Goal: Task Accomplishment & Management: Manage account settings

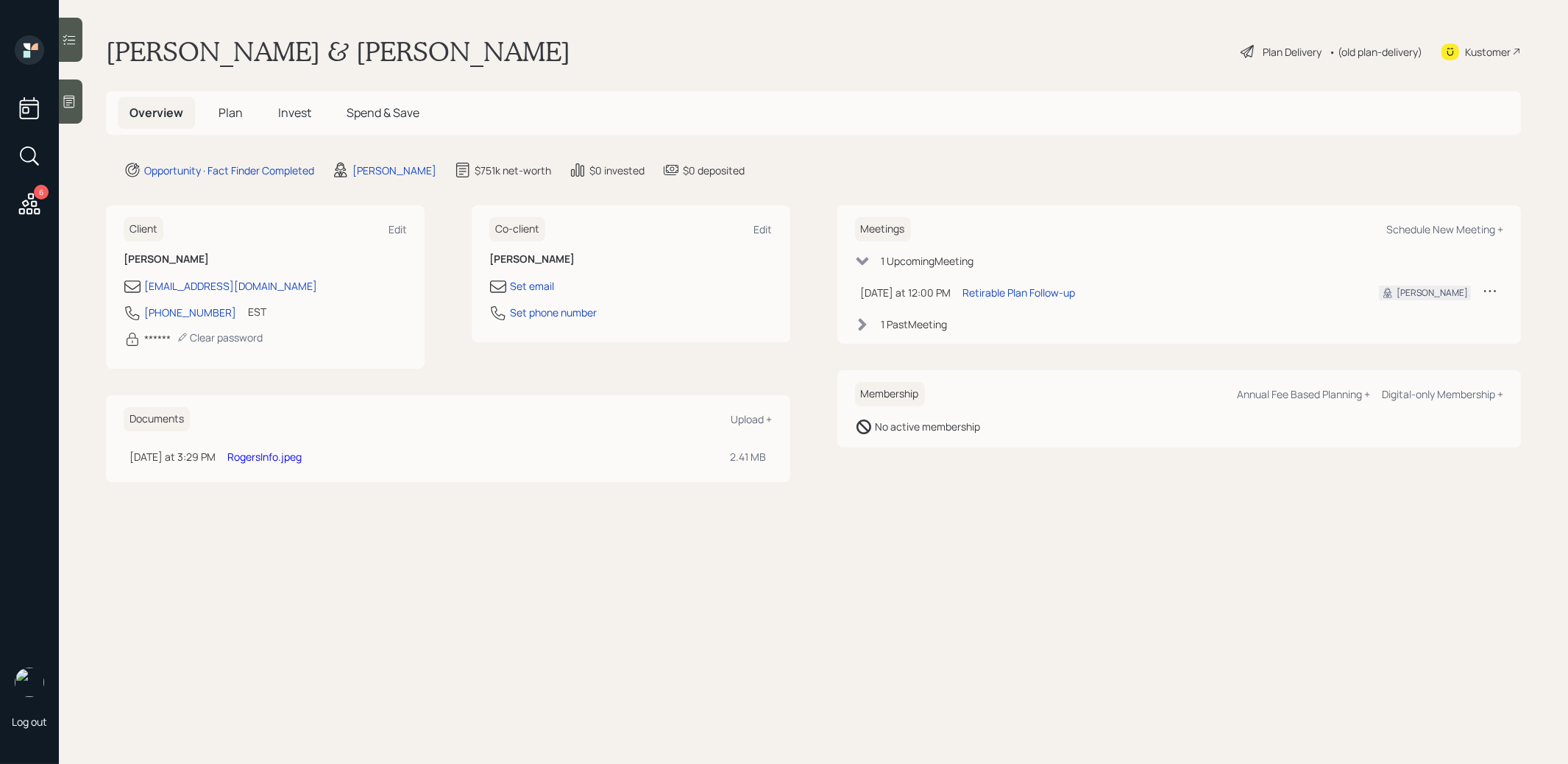
click at [237, 115] on span "Plan" at bounding box center [230, 113] width 25 height 16
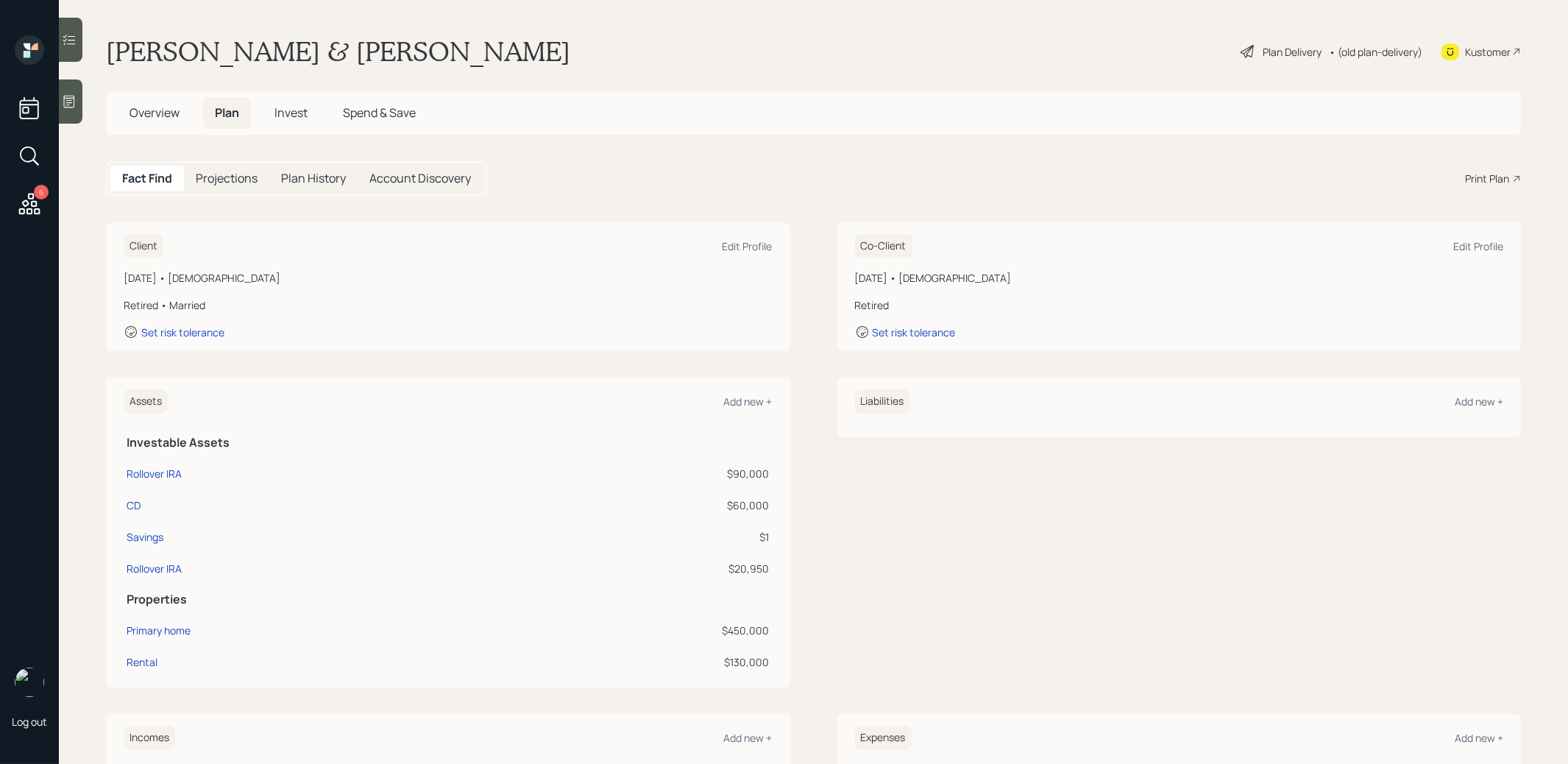
click at [160, 112] on span "Overview" at bounding box center [154, 113] width 50 height 16
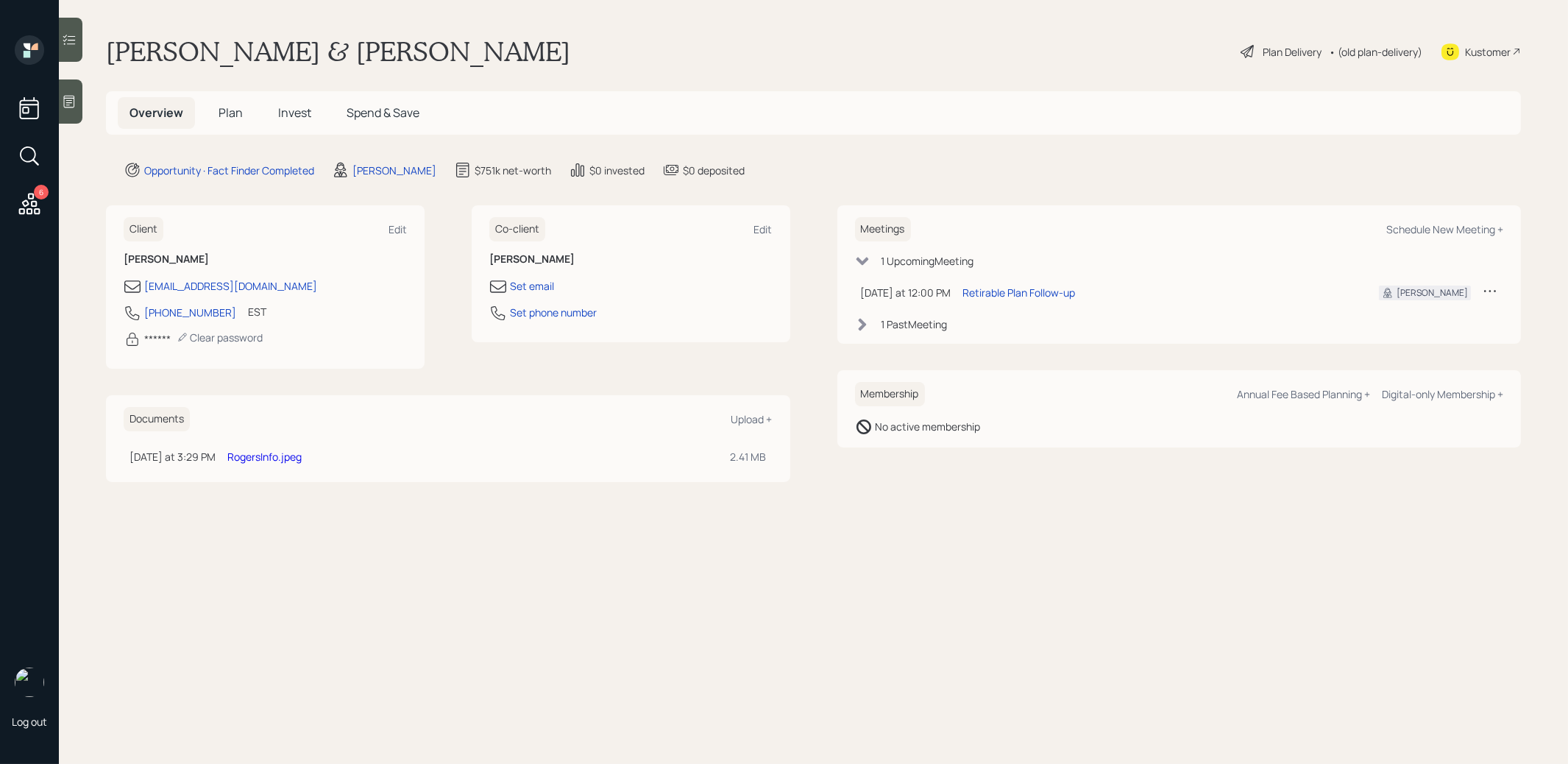
click at [283, 453] on link "RogersInfo.jpeg" at bounding box center [263, 457] width 74 height 14
click at [231, 113] on span "Plan" at bounding box center [230, 113] width 25 height 16
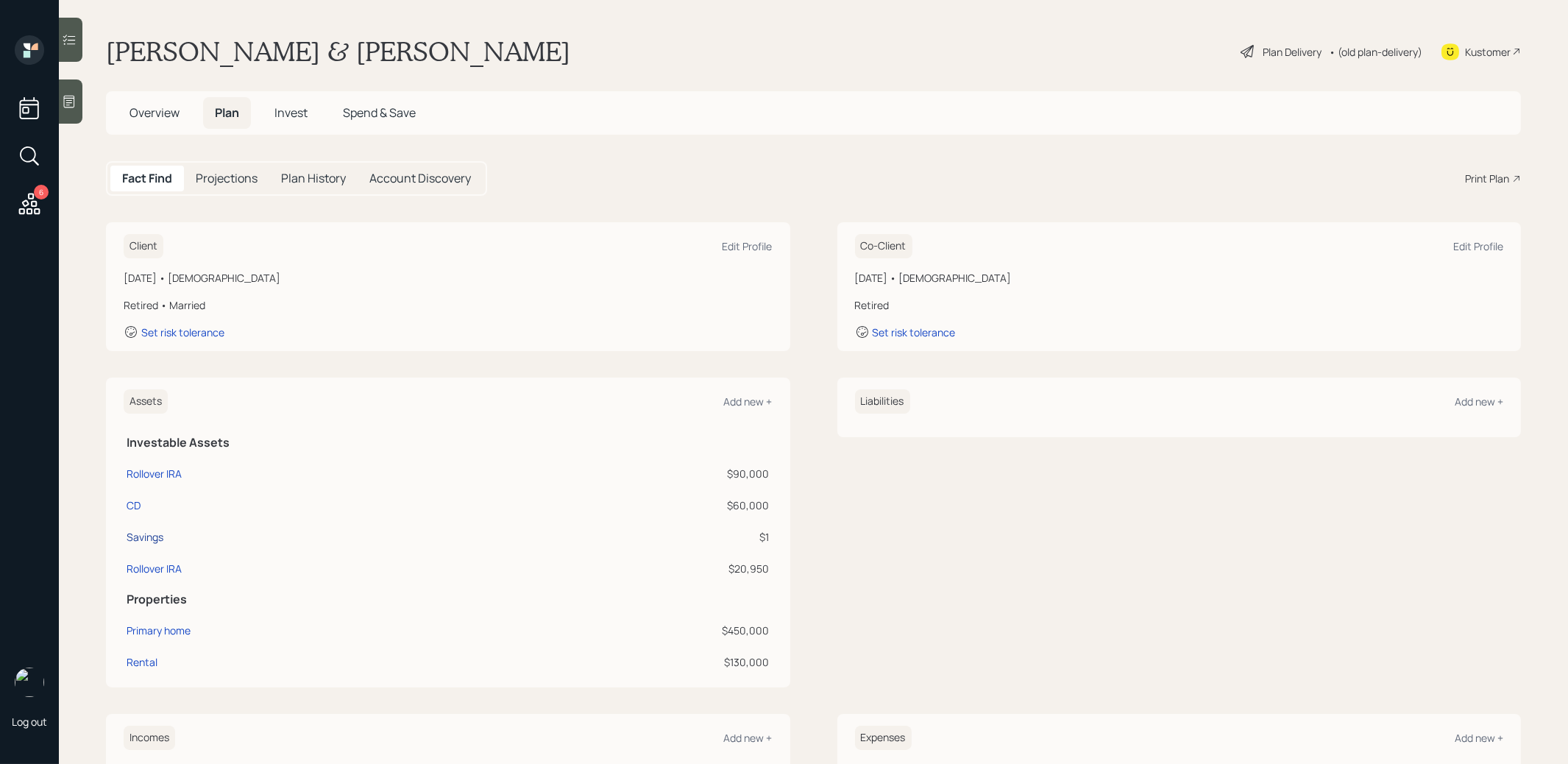
click at [154, 533] on div "Savings" at bounding box center [144, 537] width 37 height 16
select select "taxable"
select select "balanced"
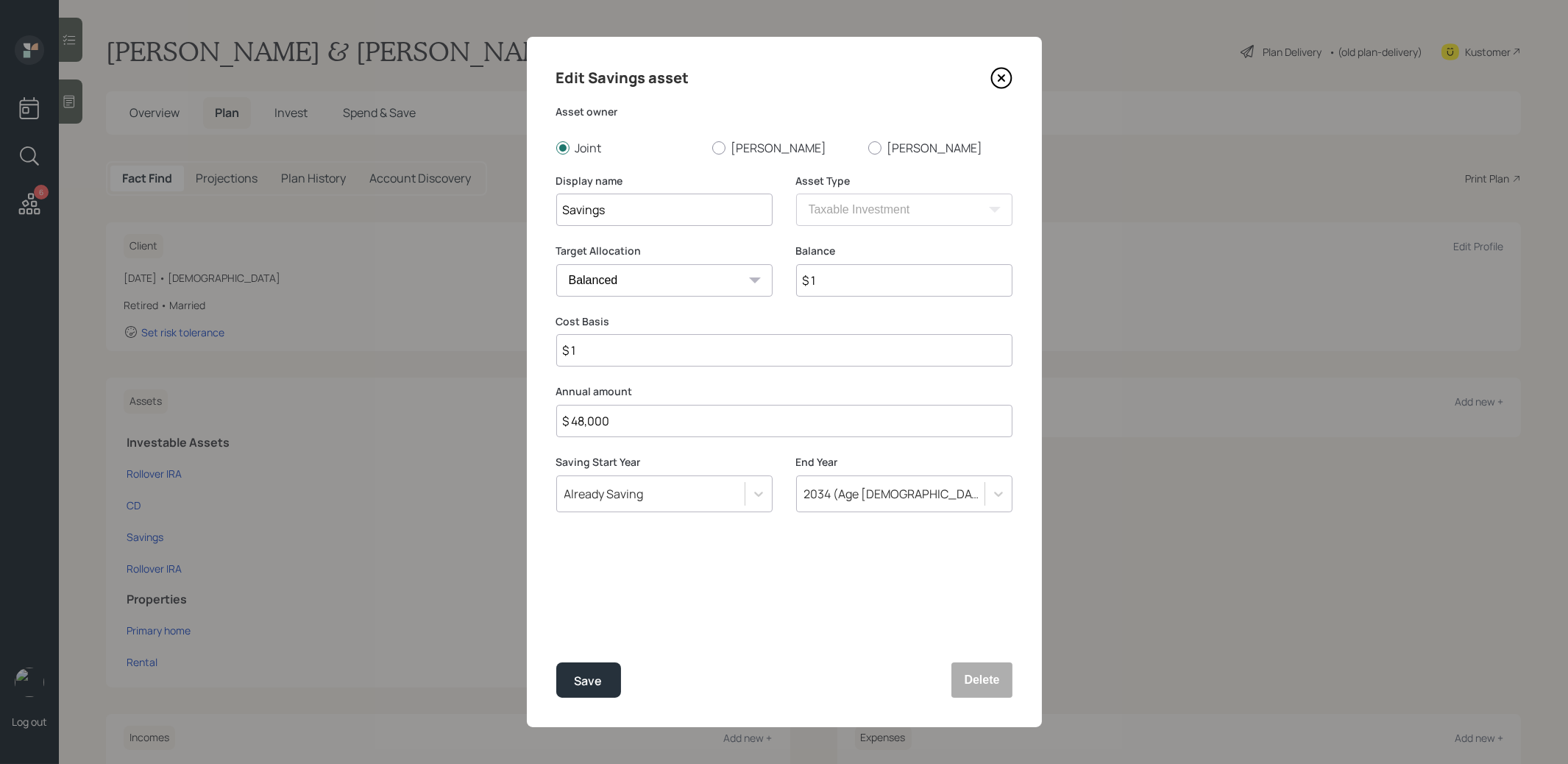
click at [851, 282] on input "$ 1" at bounding box center [904, 280] width 216 height 33
type input "$ 45,000"
click at [738, 352] on input "$ 1" at bounding box center [784, 350] width 456 height 33
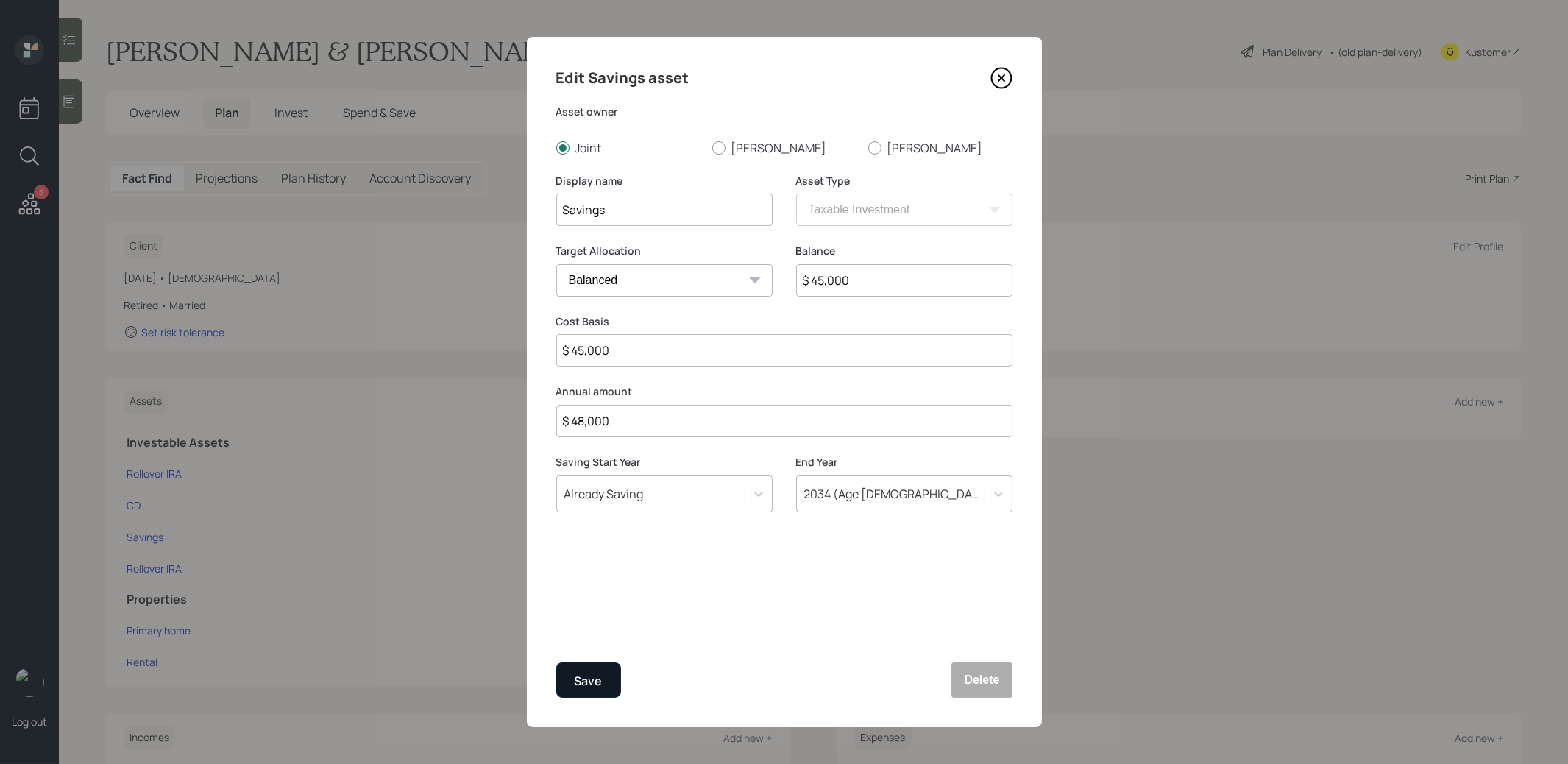
type input "$ 45,000"
click at [589, 675] on div "Save" at bounding box center [588, 681] width 28 height 20
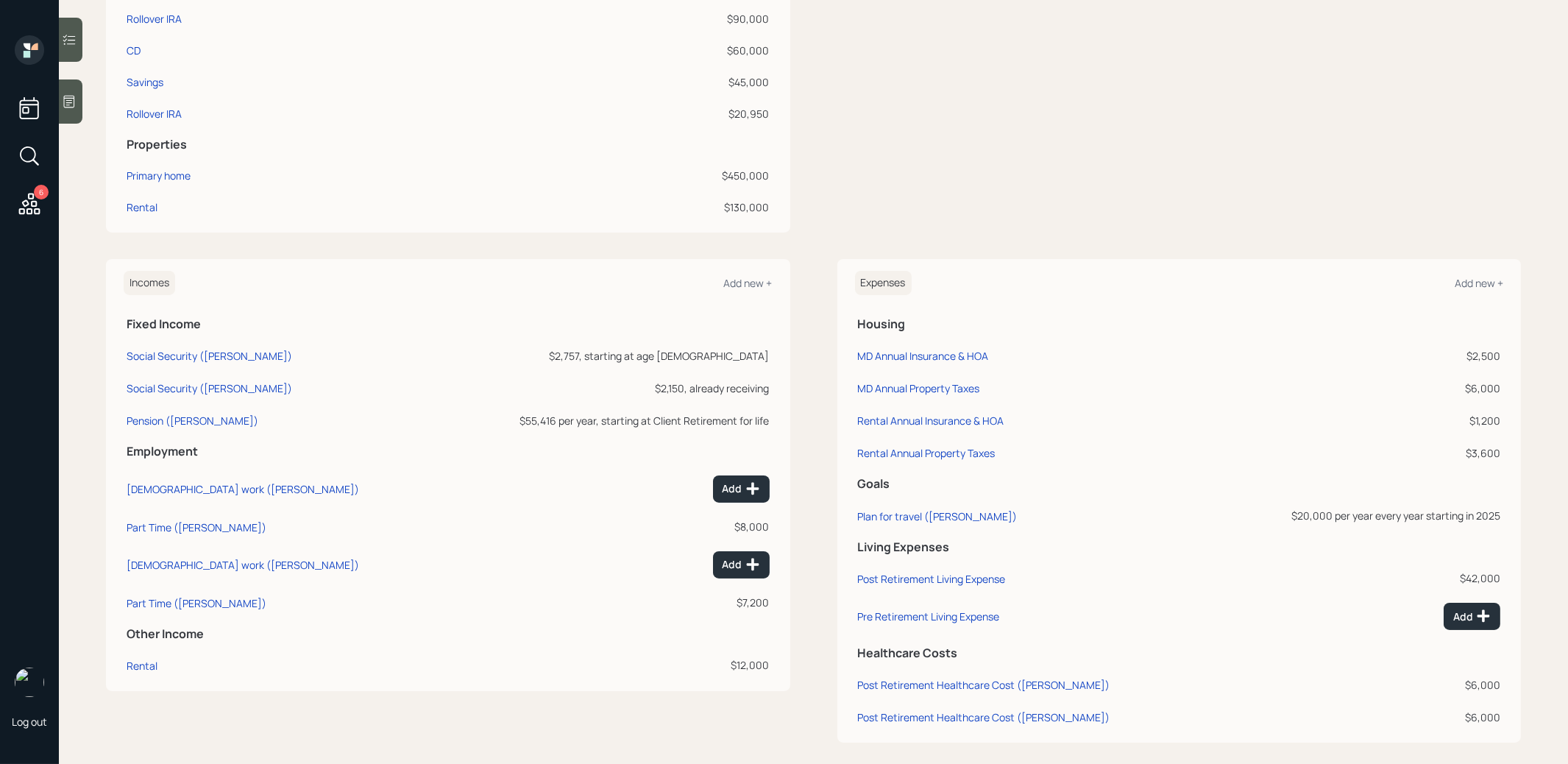
scroll to position [469, 0]
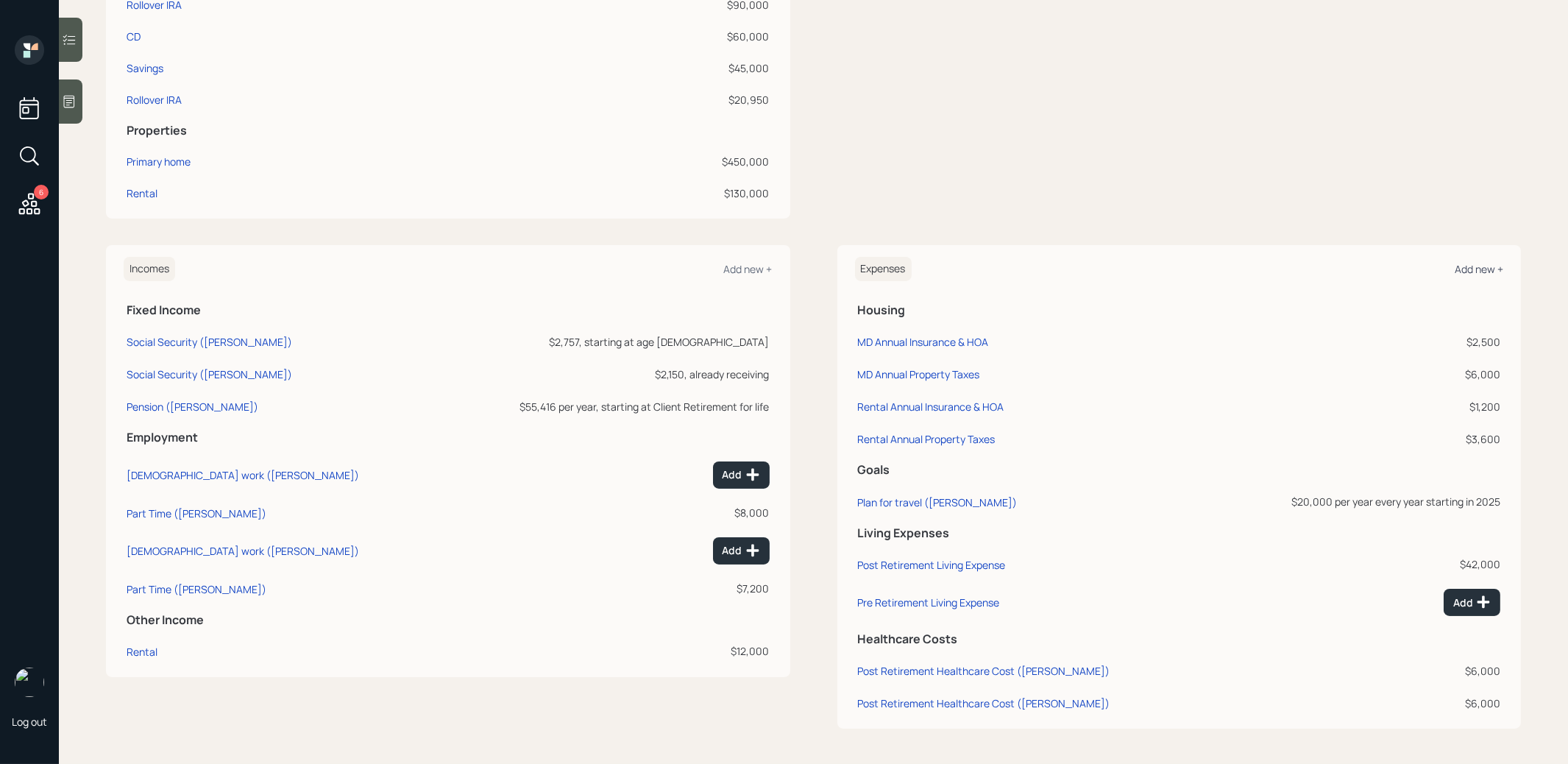
click at [1478, 269] on div "Add new +" at bounding box center [1478, 268] width 48 height 14
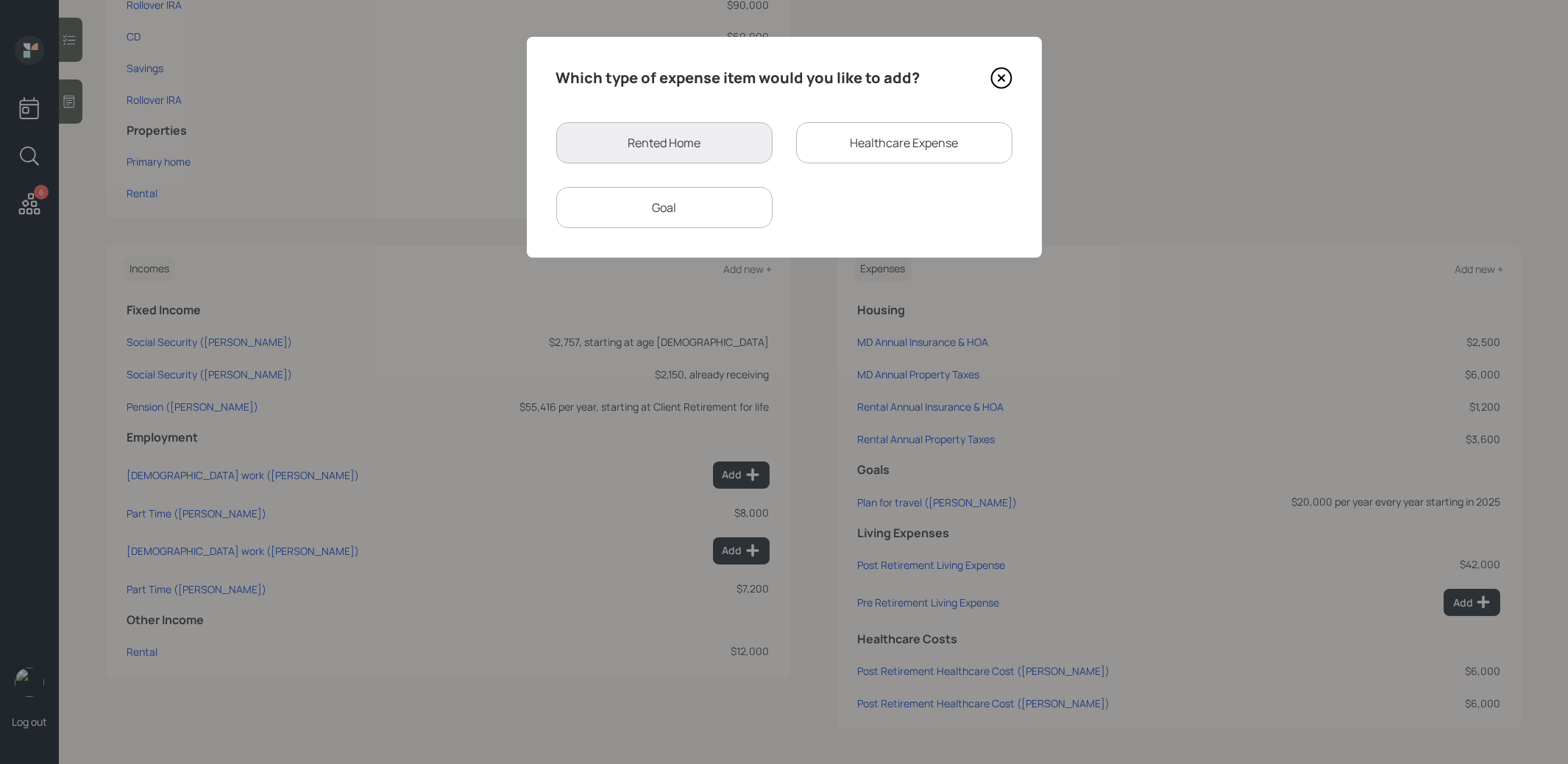
click at [705, 201] on div "Goal" at bounding box center [664, 207] width 216 height 41
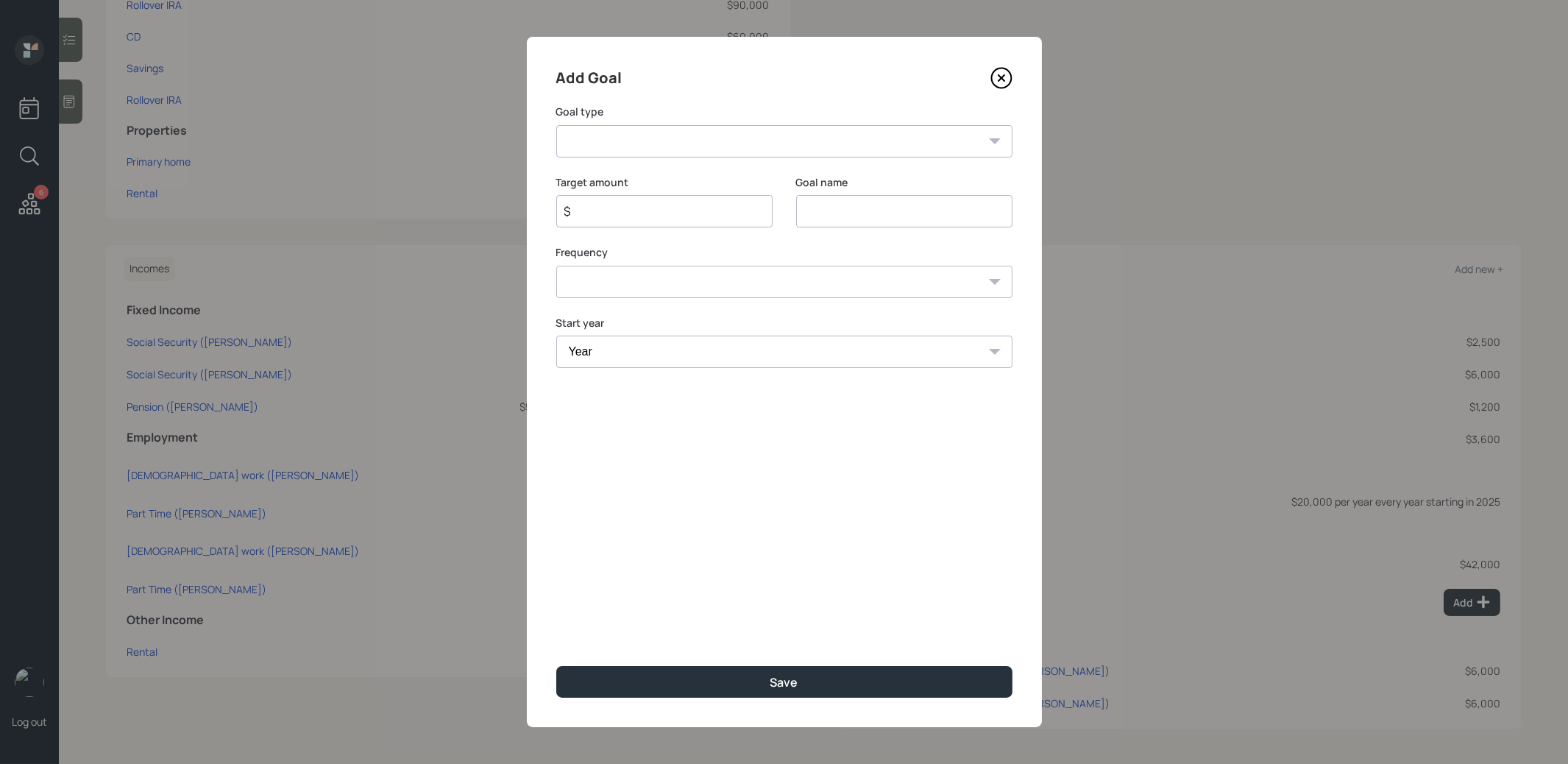
click at [847, 213] on input at bounding box center [904, 211] width 216 height 33
type input "Car Purchases"
click at [691, 216] on input "$" at bounding box center [658, 211] width 191 height 18
type input "$ 45,000"
click at [661, 291] on select "One time Every 1 year Every 2 years Every 3 years Every 4 years Every 5 years E…" at bounding box center [784, 281] width 456 height 33
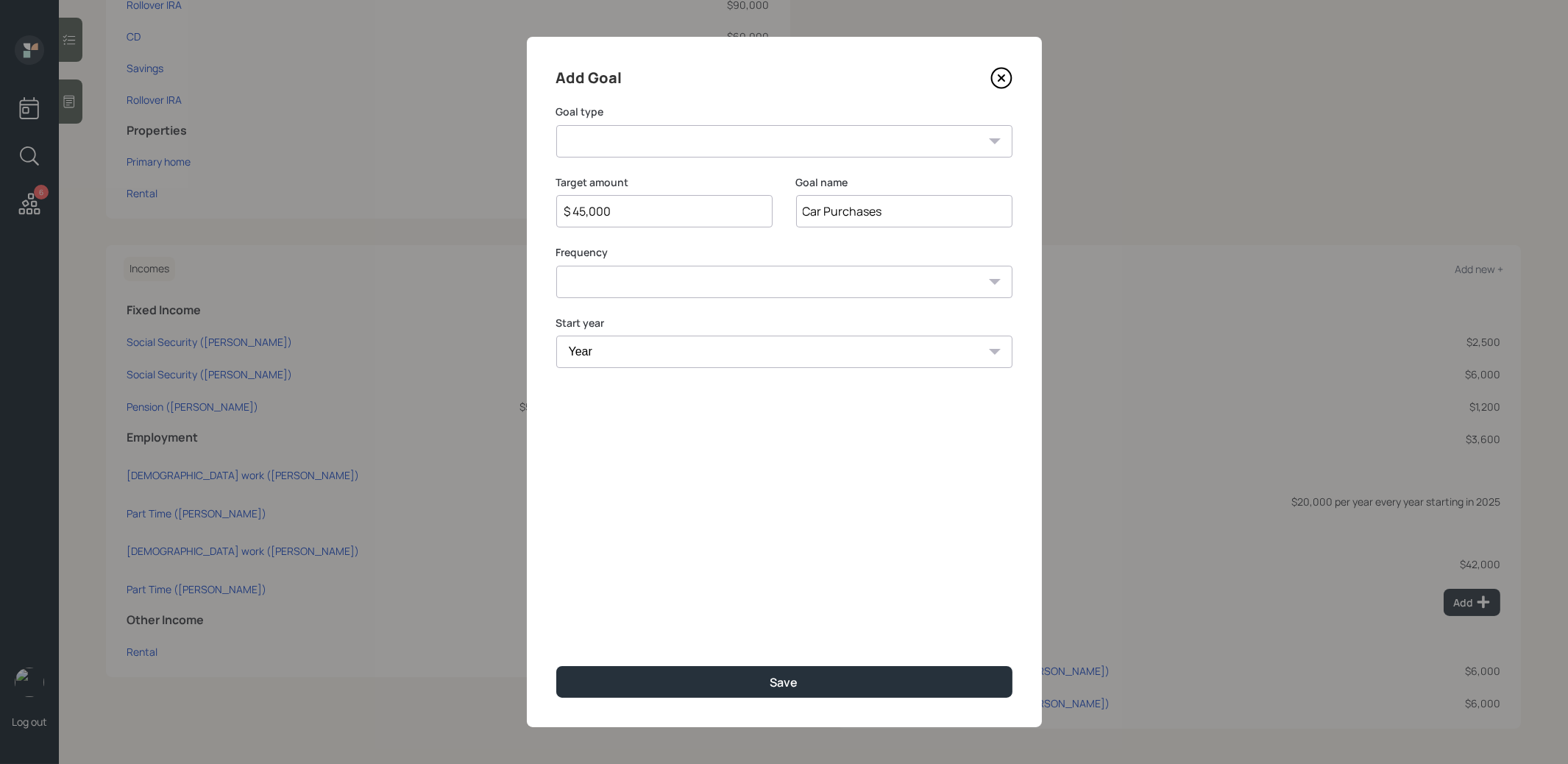
select select "0"
click at [634, 362] on select "Year [DATE] 2026 2027 2028 2029 2030 2031 2032 2033 2034 2035 2036 2037 2038 20…" at bounding box center [784, 351] width 456 height 33
select select "2025"
click at [616, 208] on input "$ 45,000" at bounding box center [658, 211] width 191 height 18
click at [677, 143] on select "Create an emergency fund Donate to charity Purchase a home Make a purchase Supp…" at bounding box center [784, 141] width 456 height 33
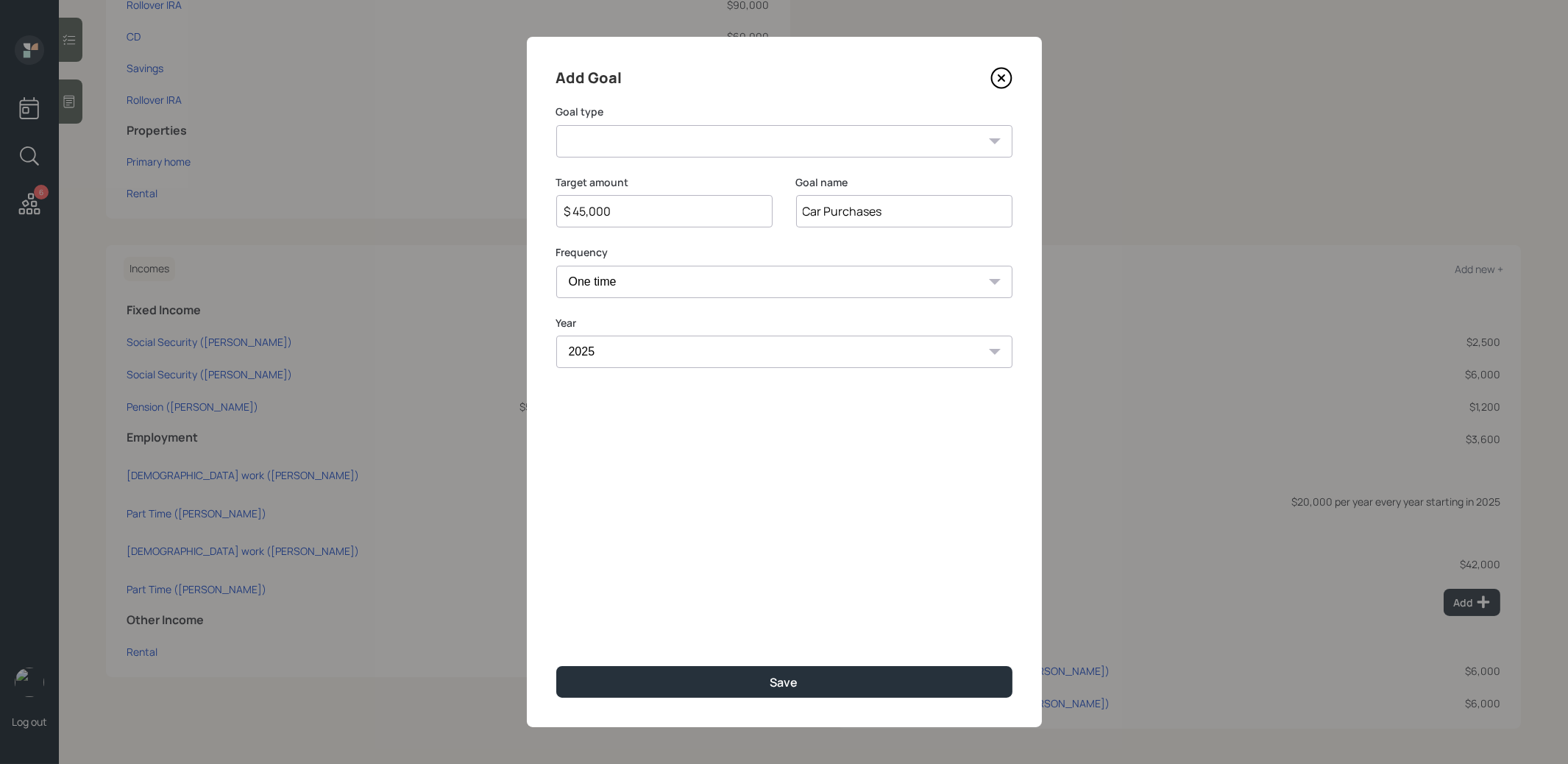
select select "car"
click at [700, 673] on button "Save" at bounding box center [784, 682] width 456 height 32
type input "$"
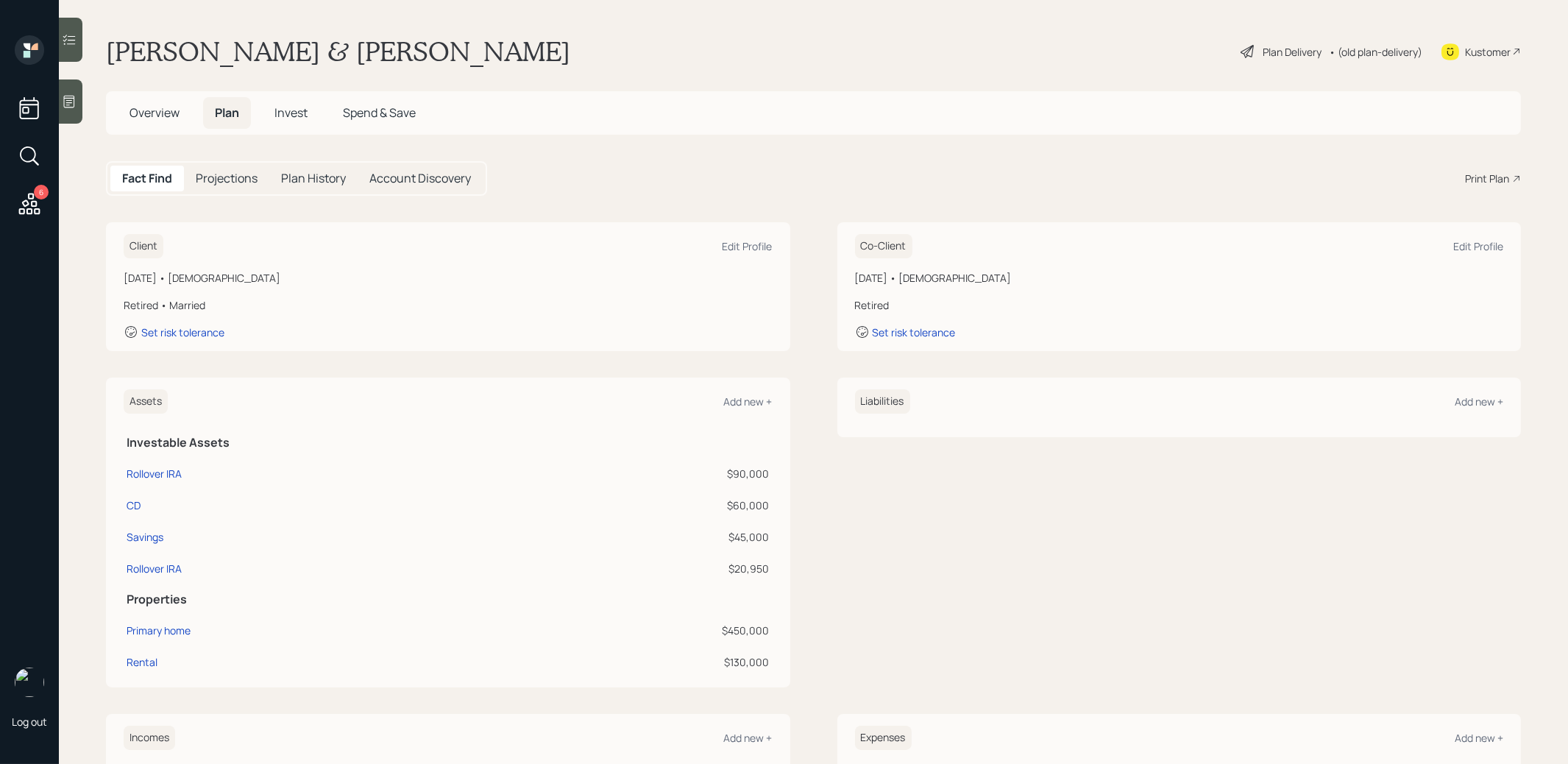
click at [1294, 52] on div "Plan Delivery" at bounding box center [1293, 52] width 59 height 16
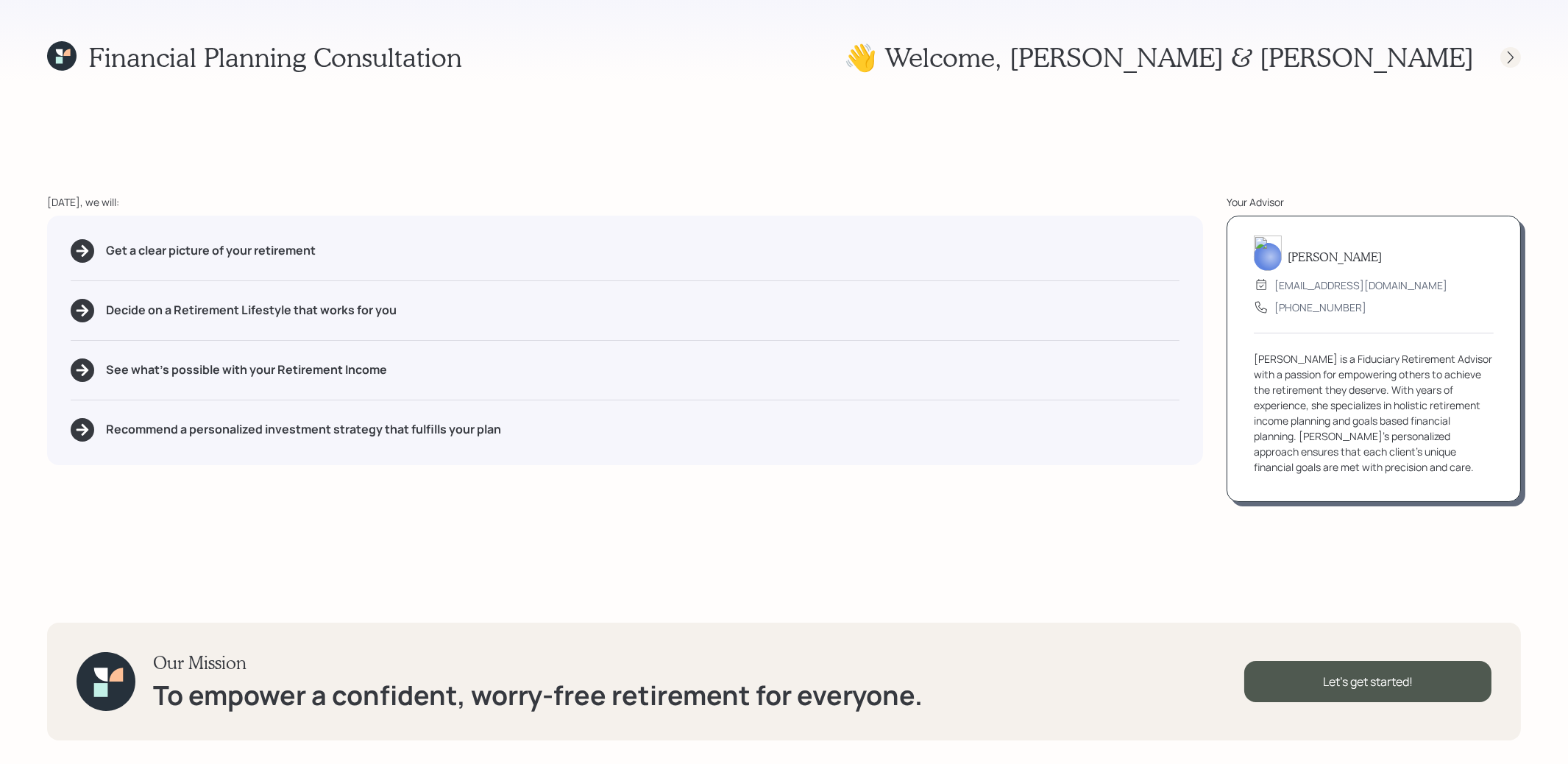
click at [1510, 59] on icon at bounding box center [1511, 56] width 6 height 13
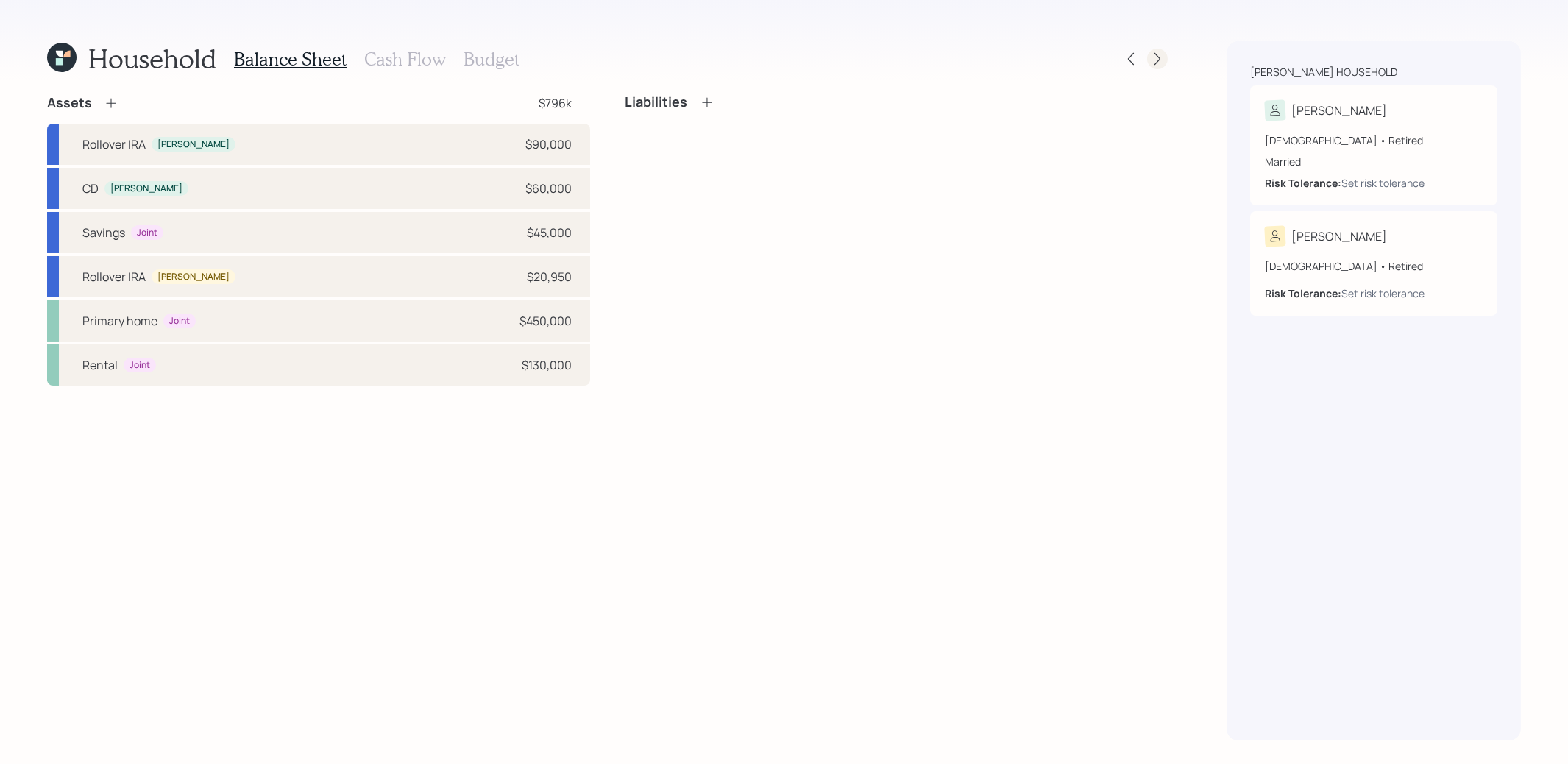
click at [1158, 53] on icon at bounding box center [1157, 58] width 15 height 15
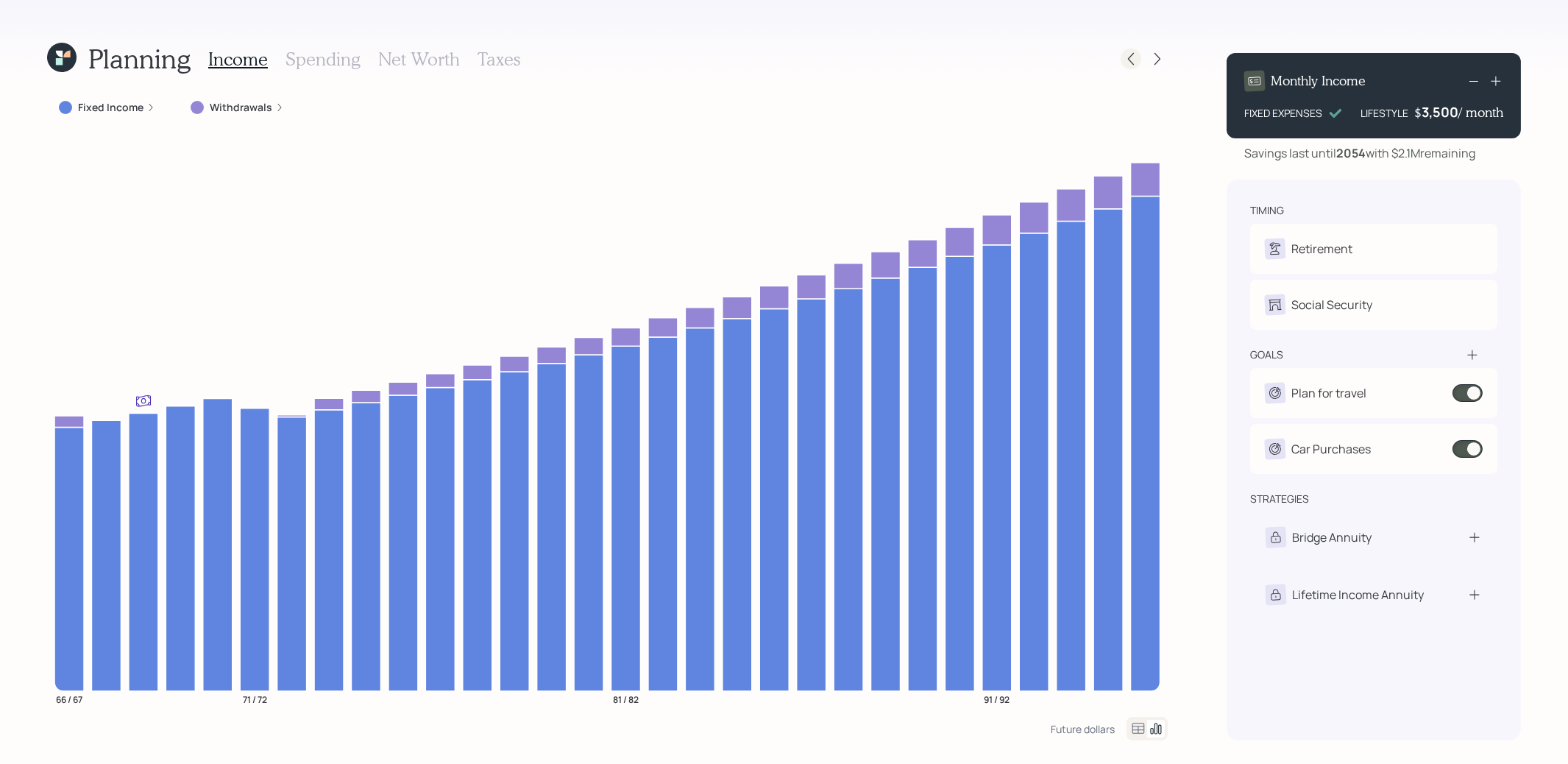
click at [1129, 62] on icon at bounding box center [1131, 58] width 15 height 15
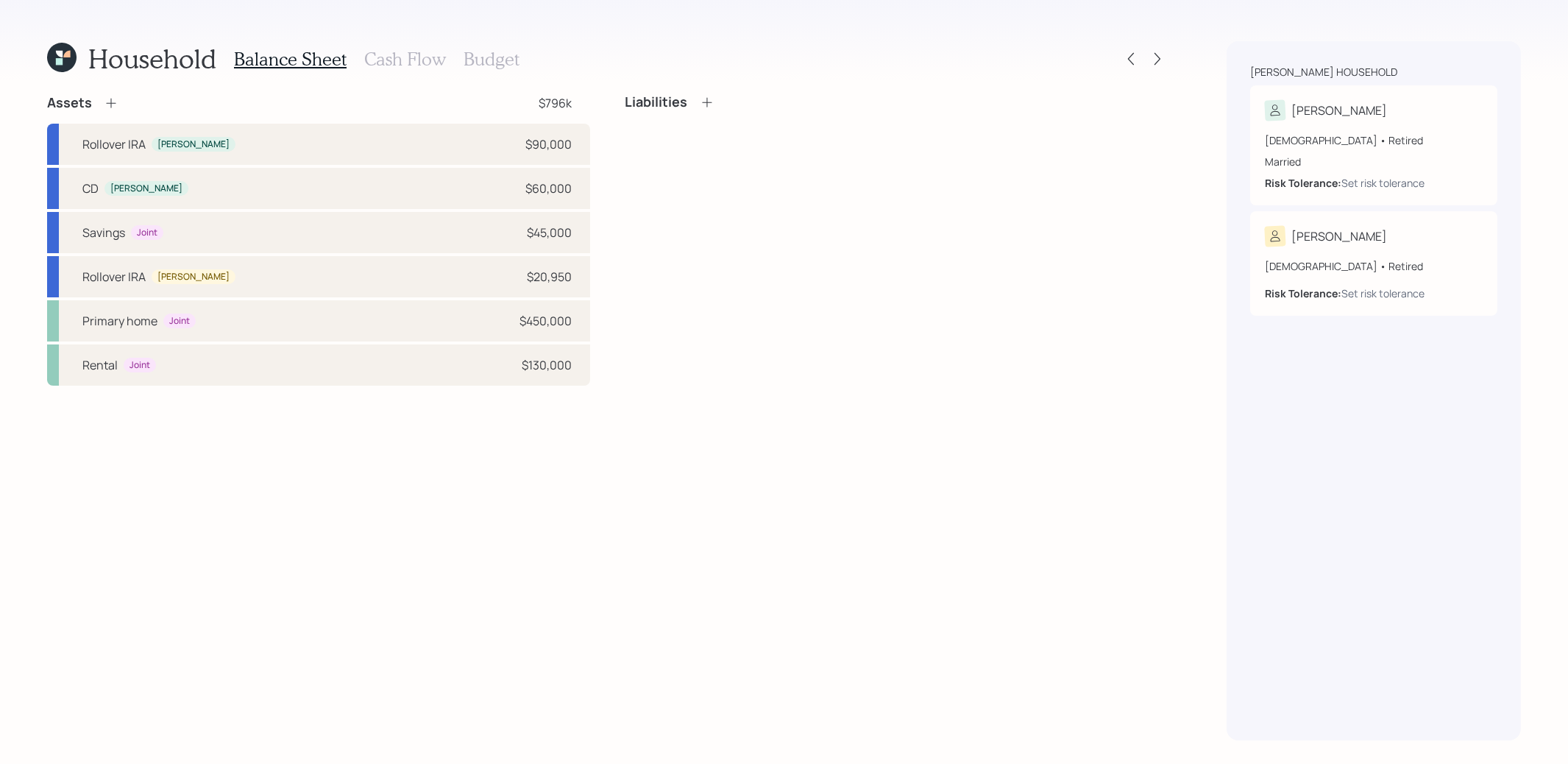
click at [503, 52] on h3 "Budget" at bounding box center [491, 59] width 56 height 22
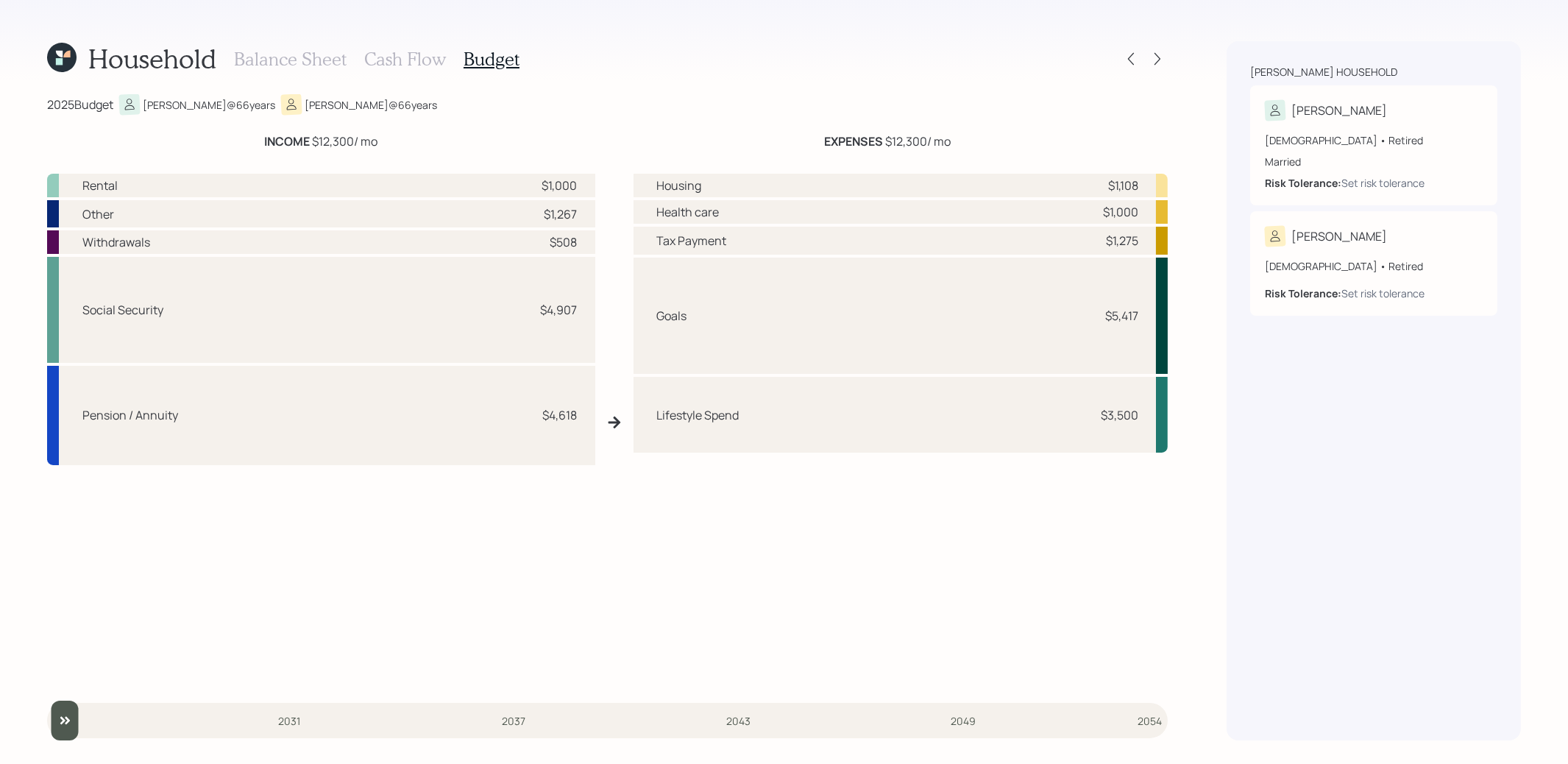
click at [272, 62] on h3 "Balance Sheet" at bounding box center [290, 59] width 112 height 22
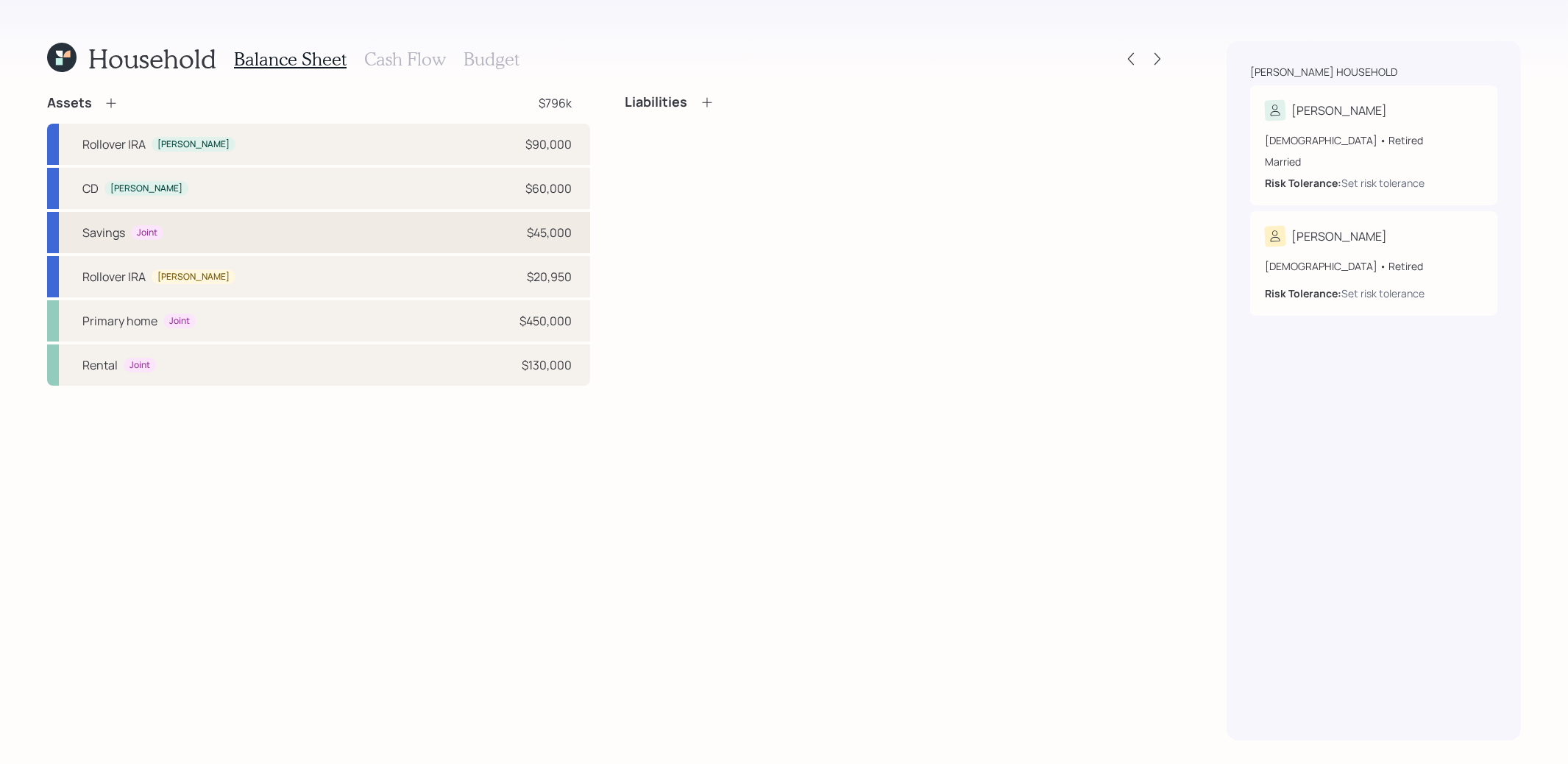
click at [192, 235] on div "Savings Joint $45,000" at bounding box center [319, 233] width 543 height 41
select select "taxable"
select select "balanced"
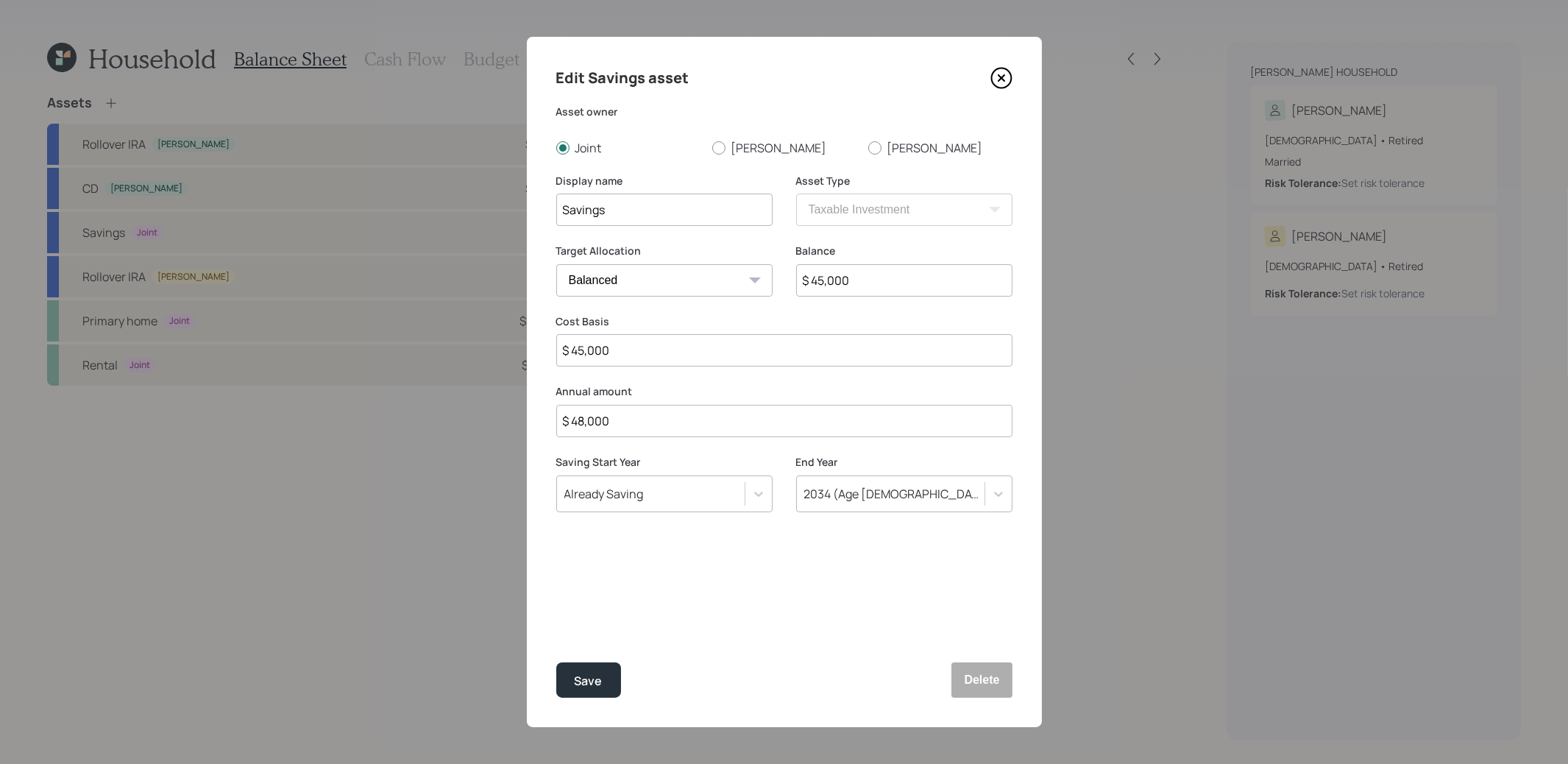
click at [997, 74] on icon at bounding box center [1002, 78] width 22 height 22
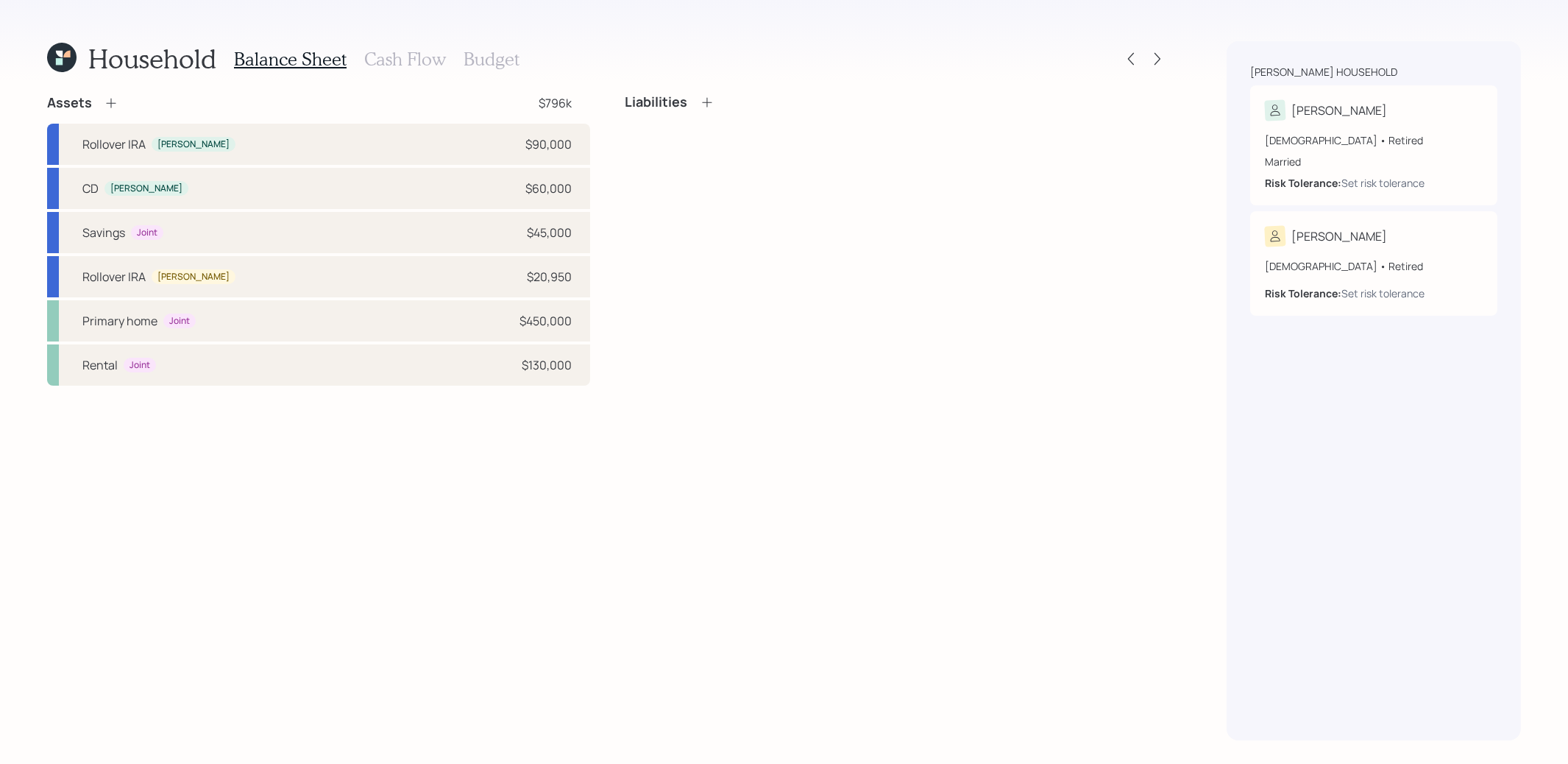
click at [478, 59] on h3 "Budget" at bounding box center [491, 59] width 56 height 22
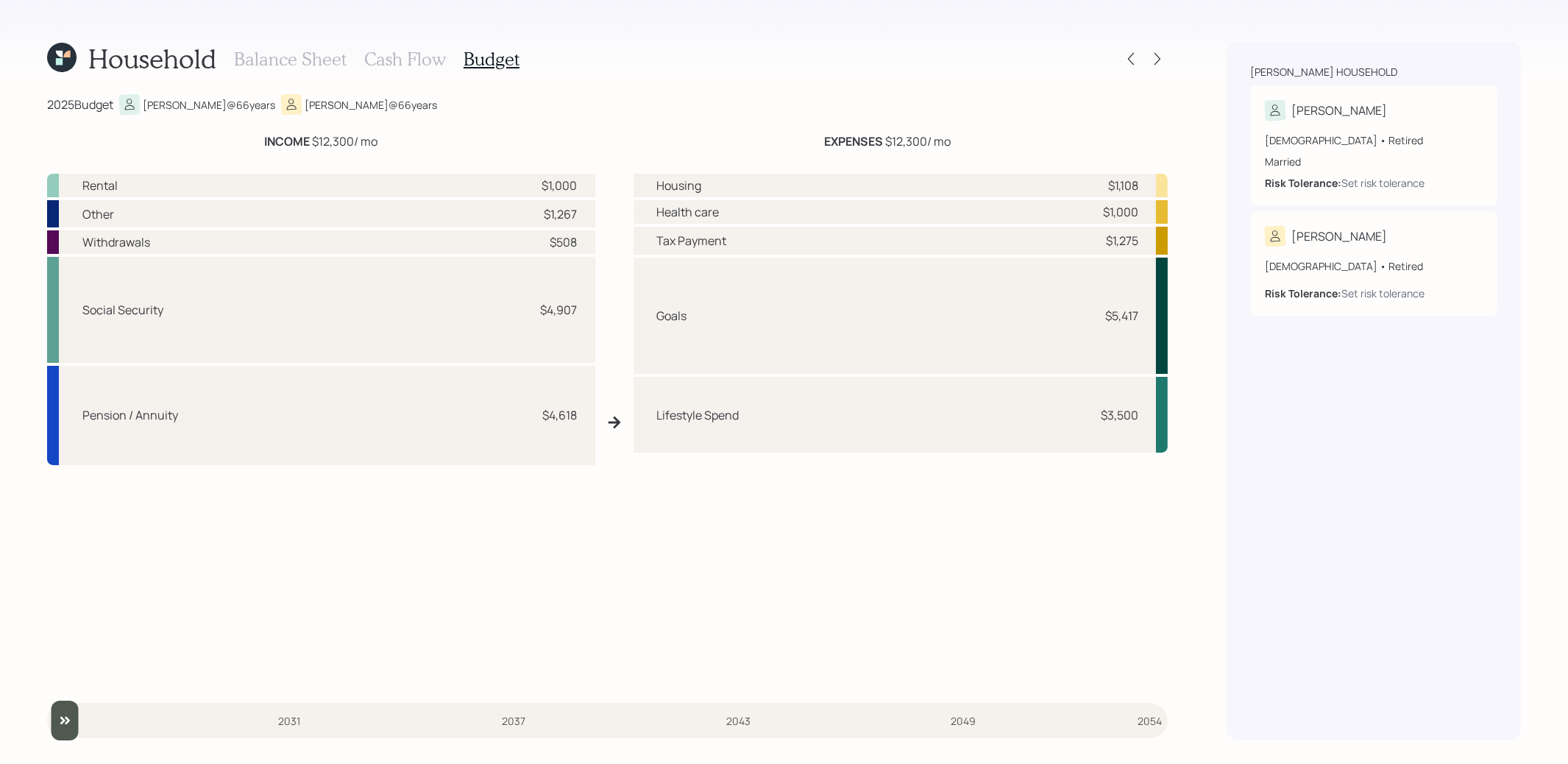
click at [274, 54] on h3 "Balance Sheet" at bounding box center [290, 59] width 112 height 22
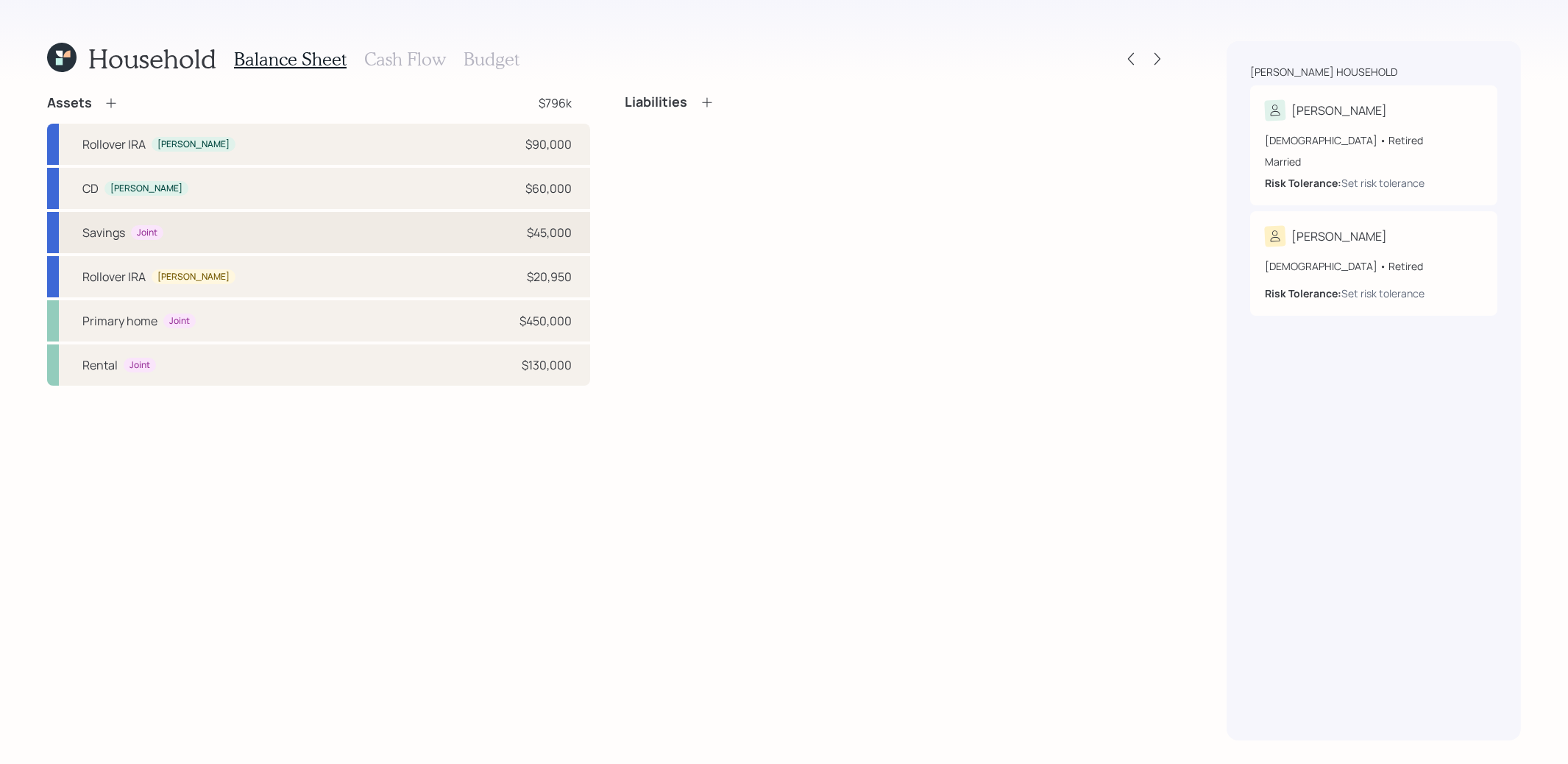
click at [181, 229] on div "Savings Joint $45,000" at bounding box center [319, 233] width 543 height 41
select select "taxable"
select select "balanced"
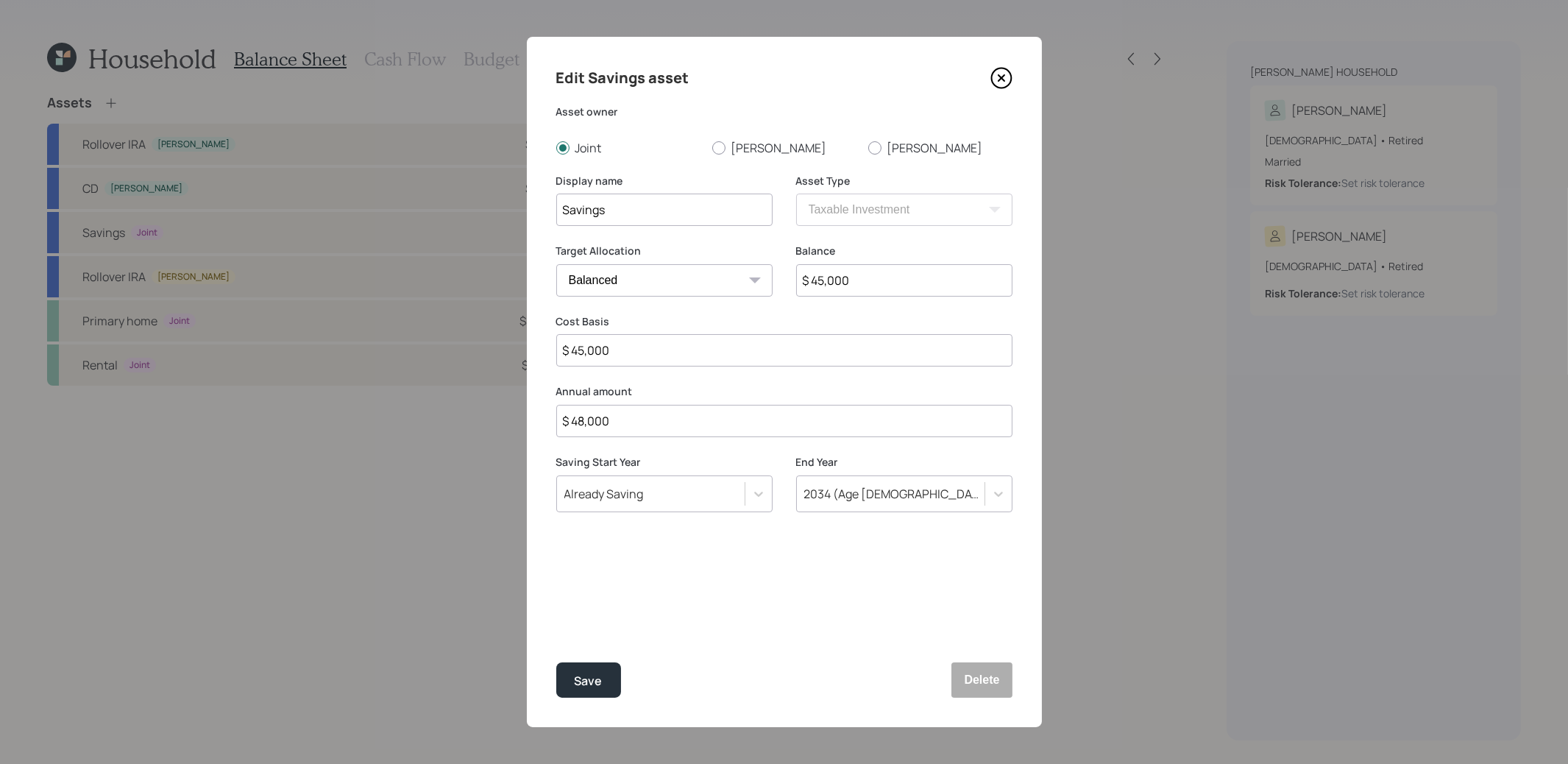
click at [1003, 74] on icon at bounding box center [1002, 78] width 22 height 22
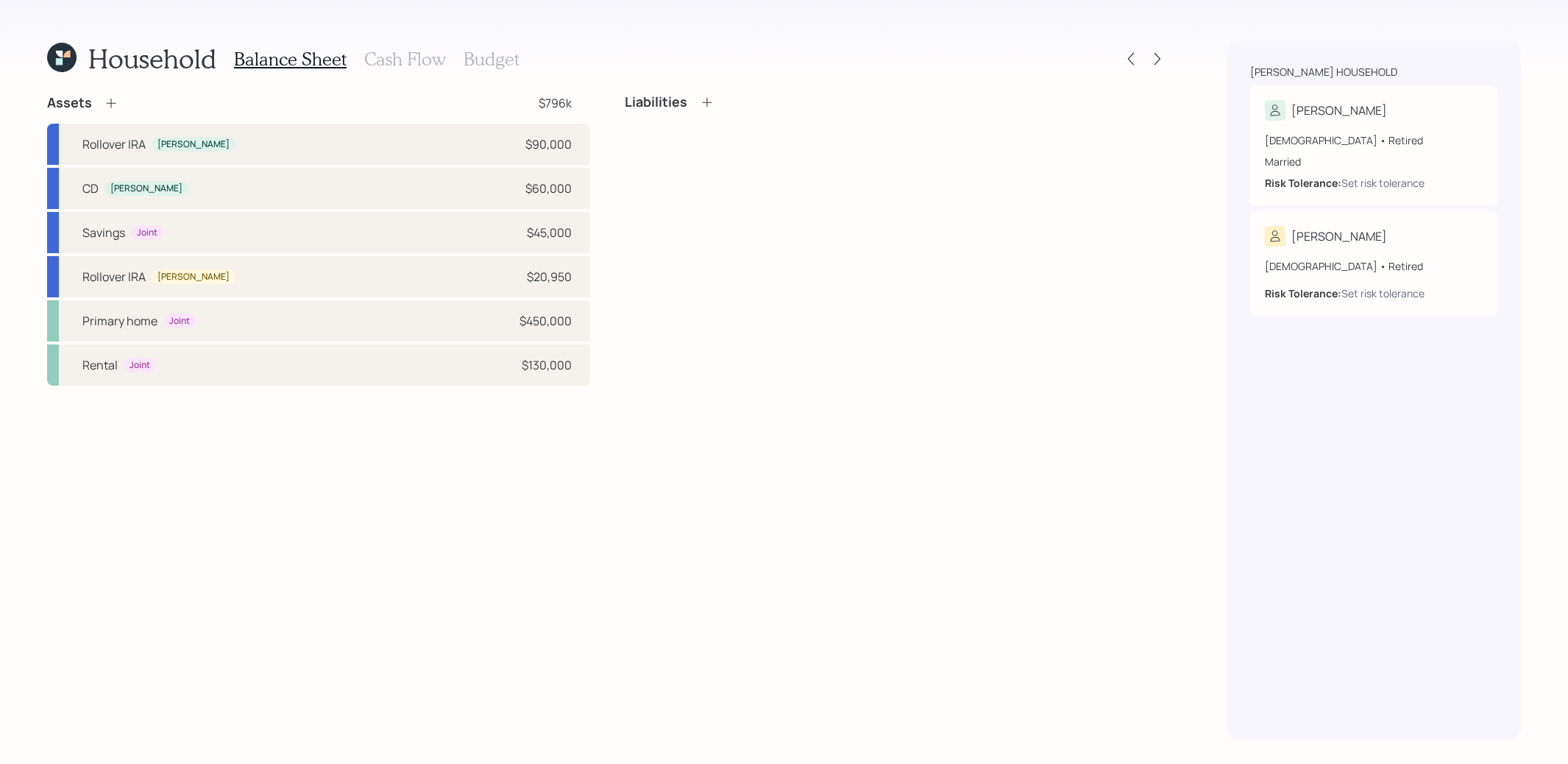
click at [384, 54] on h3 "Cash Flow" at bounding box center [405, 59] width 82 height 22
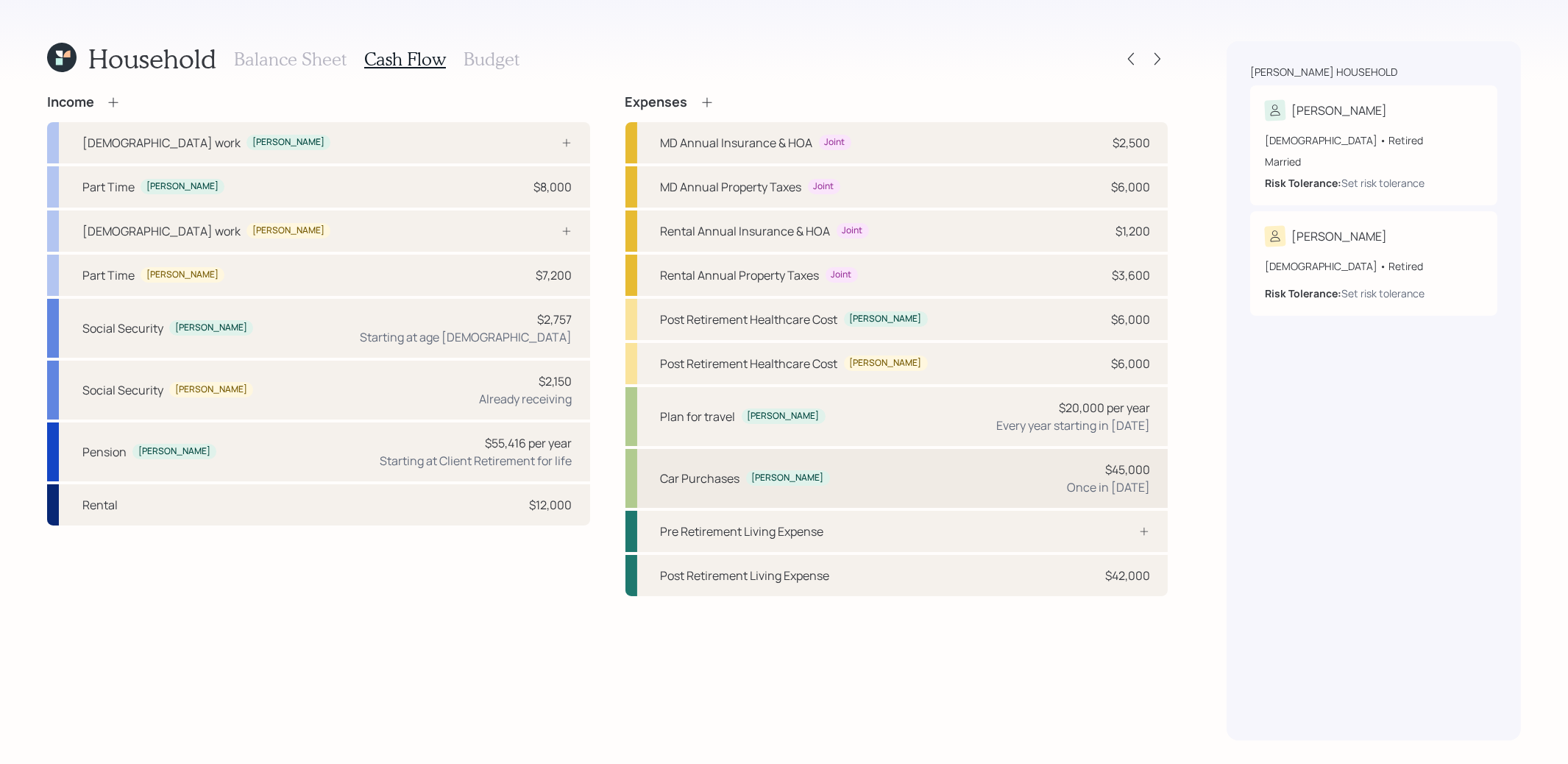
click at [864, 471] on div "Car Purchases [PERSON_NAME] $45,000 Once in [DATE]" at bounding box center [897, 479] width 543 height 59
select select "0"
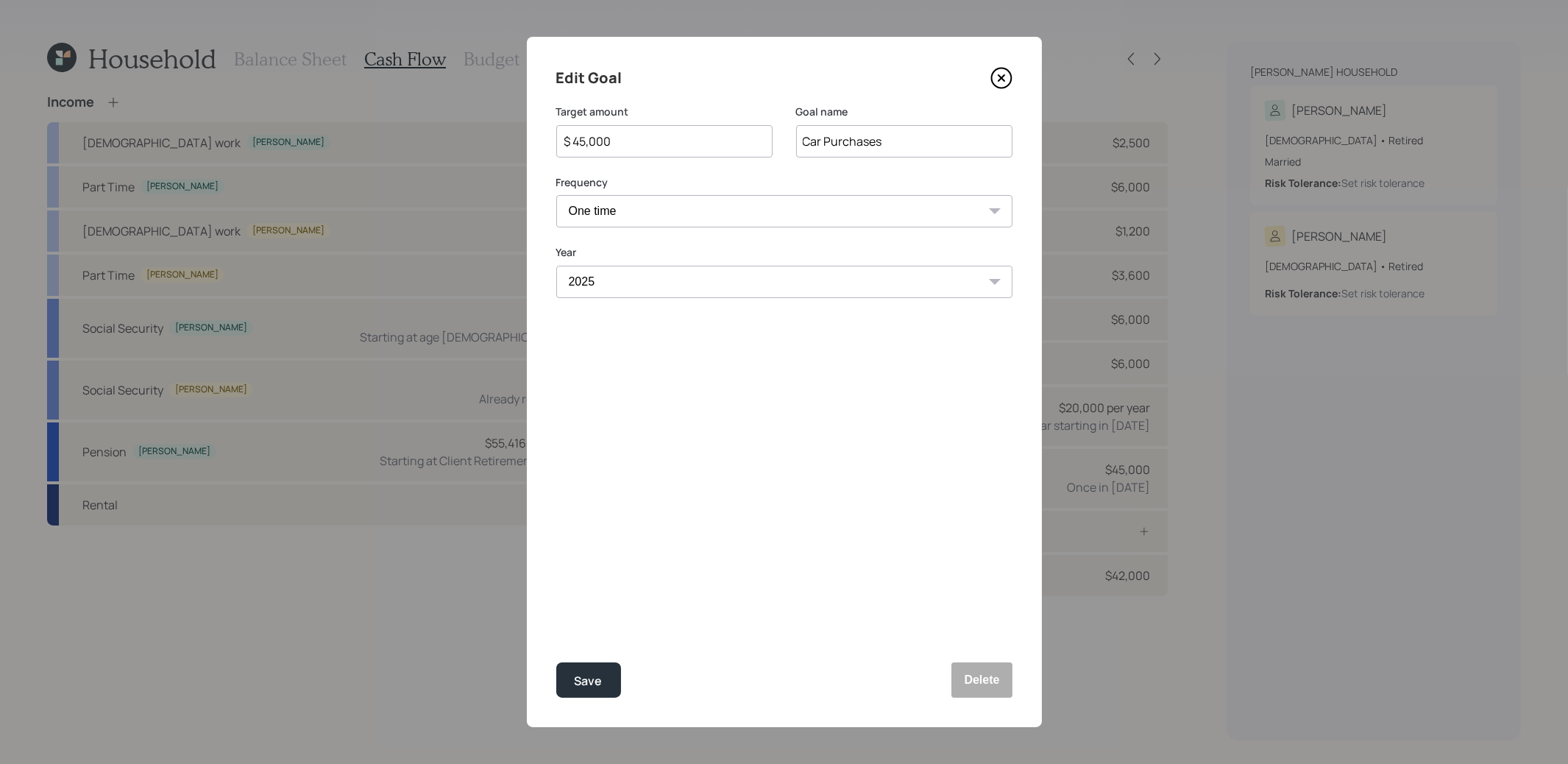
click at [633, 140] on input "$ 45,000" at bounding box center [658, 141] width 191 height 18
click at [580, 678] on div "Save" at bounding box center [588, 681] width 28 height 20
type input "$ 45,000"
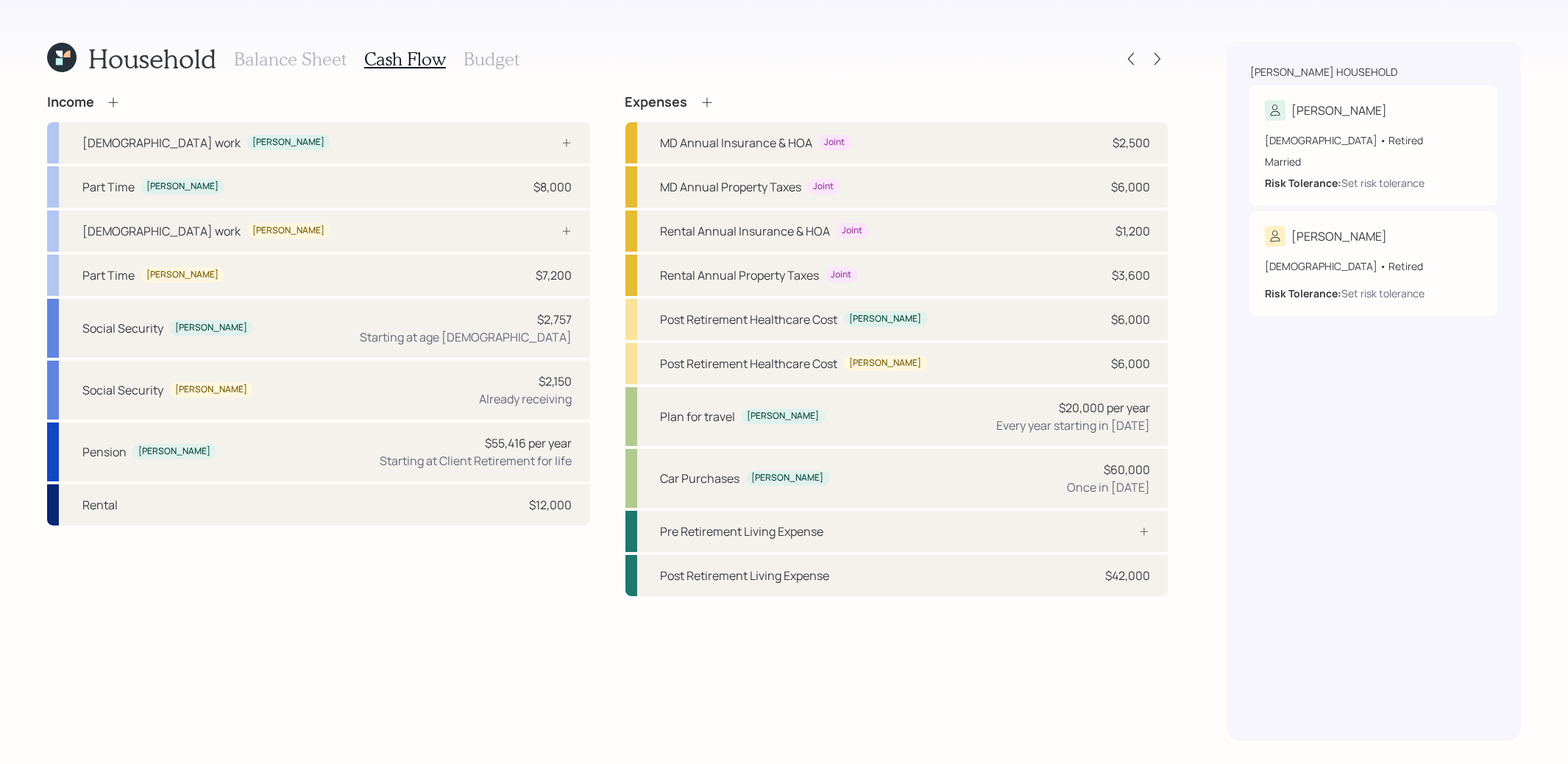
click at [1158, 69] on div "Household Balance Sheet Cash Flow Budget" at bounding box center [608, 59] width 1121 height 36
click at [1158, 62] on icon at bounding box center [1157, 58] width 15 height 15
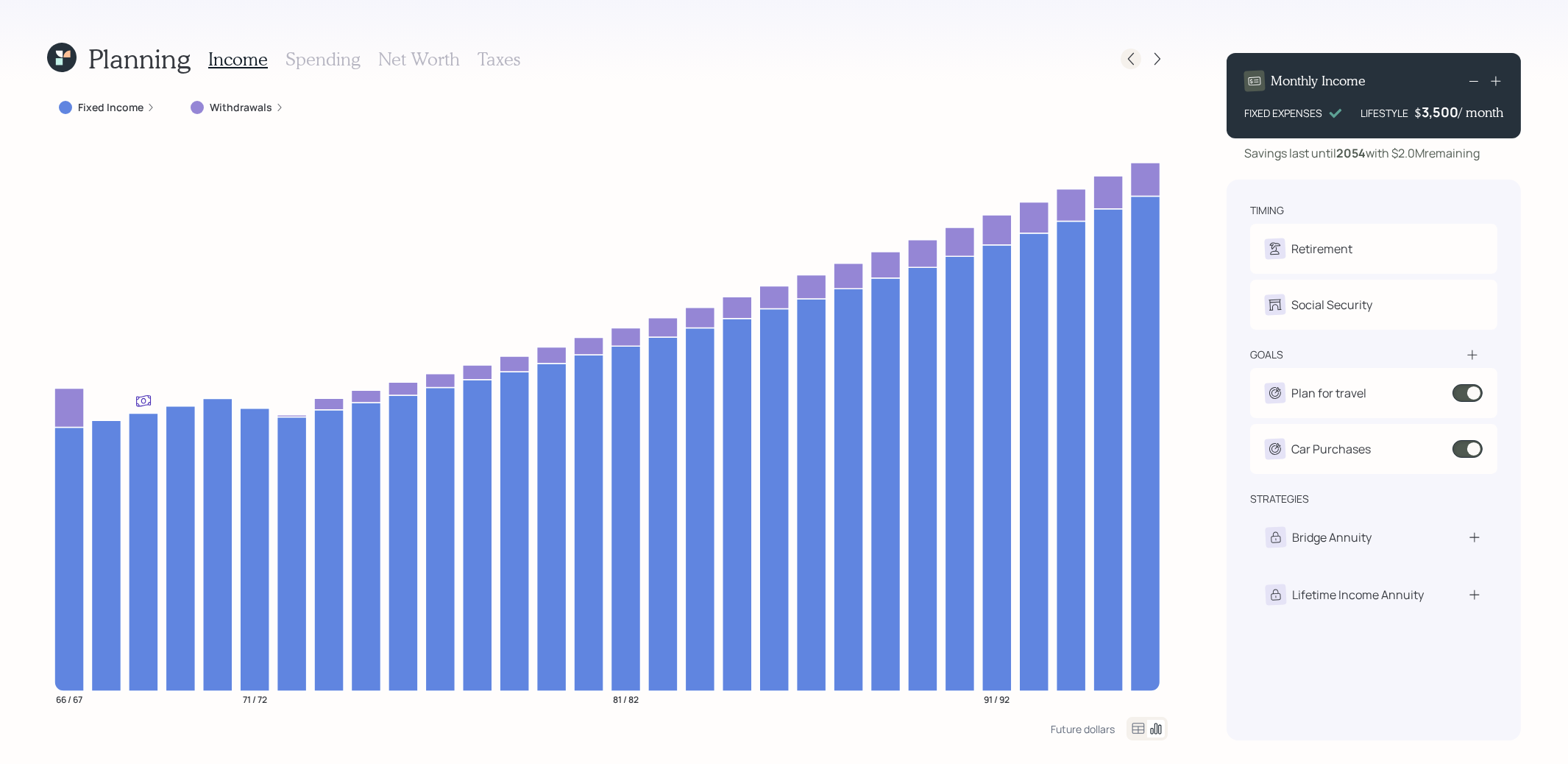
click at [1133, 62] on icon at bounding box center [1131, 59] width 6 height 13
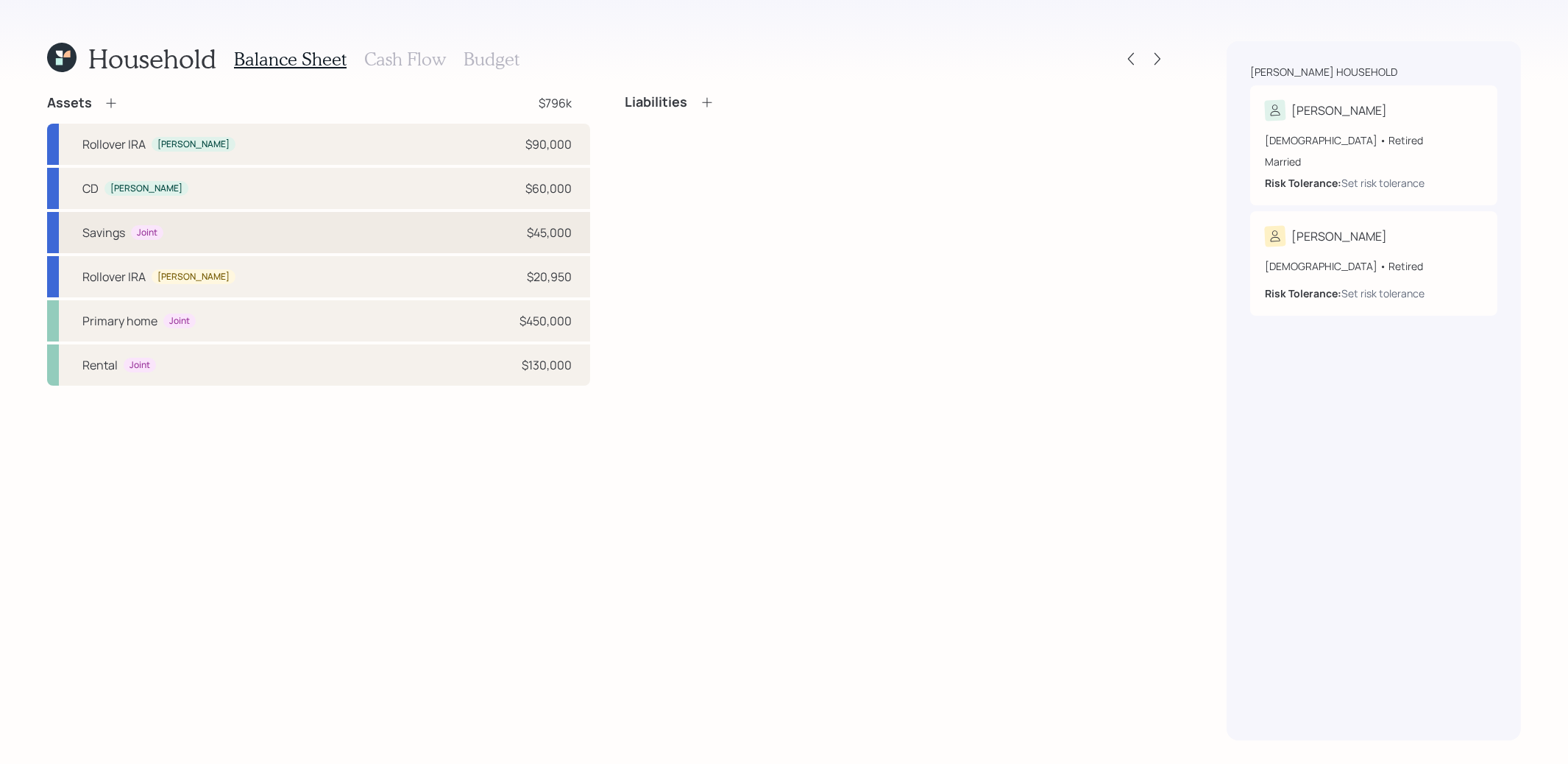
click at [391, 236] on div "Savings Joint $45,000" at bounding box center [319, 233] width 543 height 41
select select "taxable"
select select "balanced"
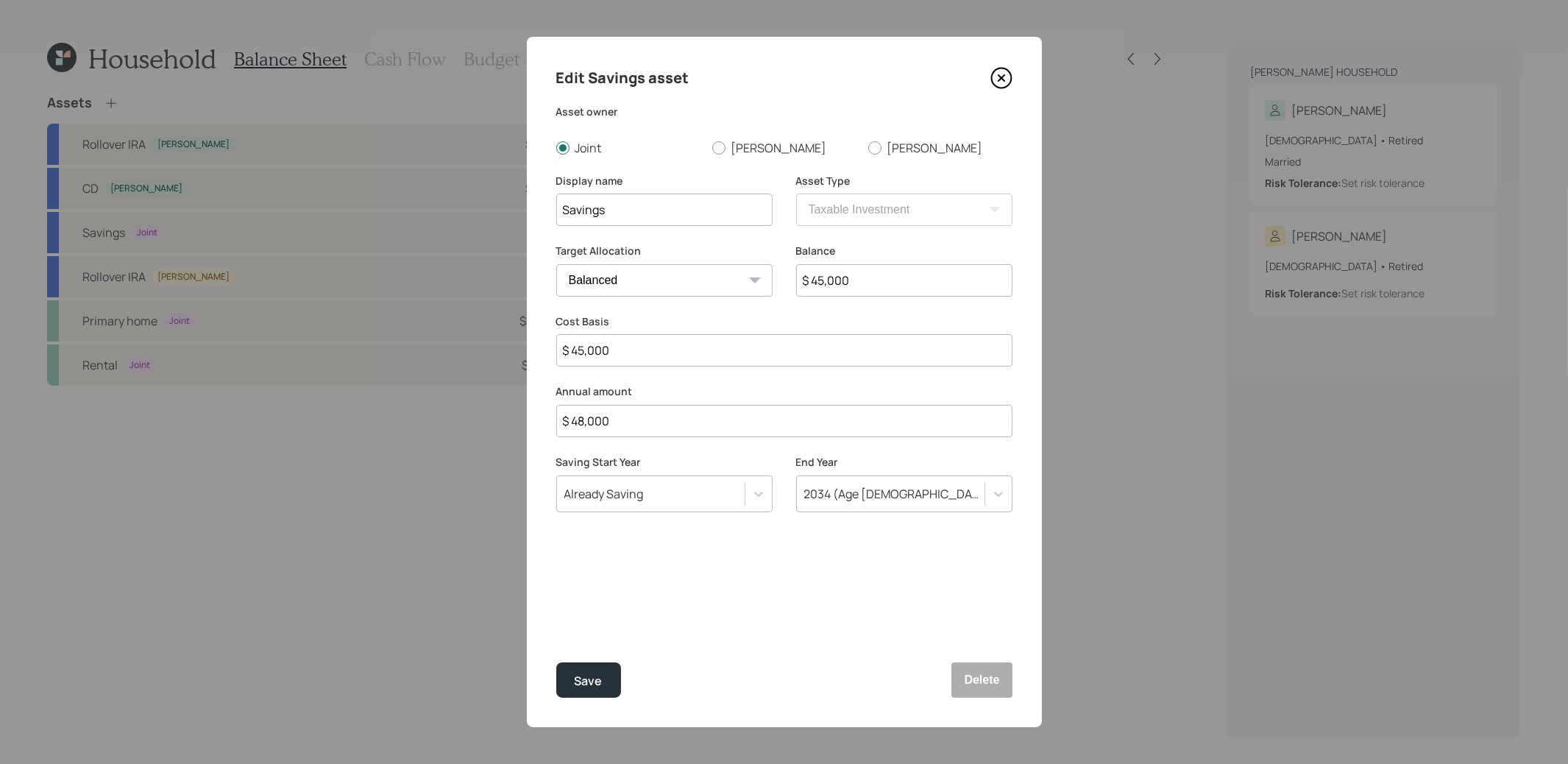
click at [995, 80] on icon at bounding box center [1002, 78] width 22 height 22
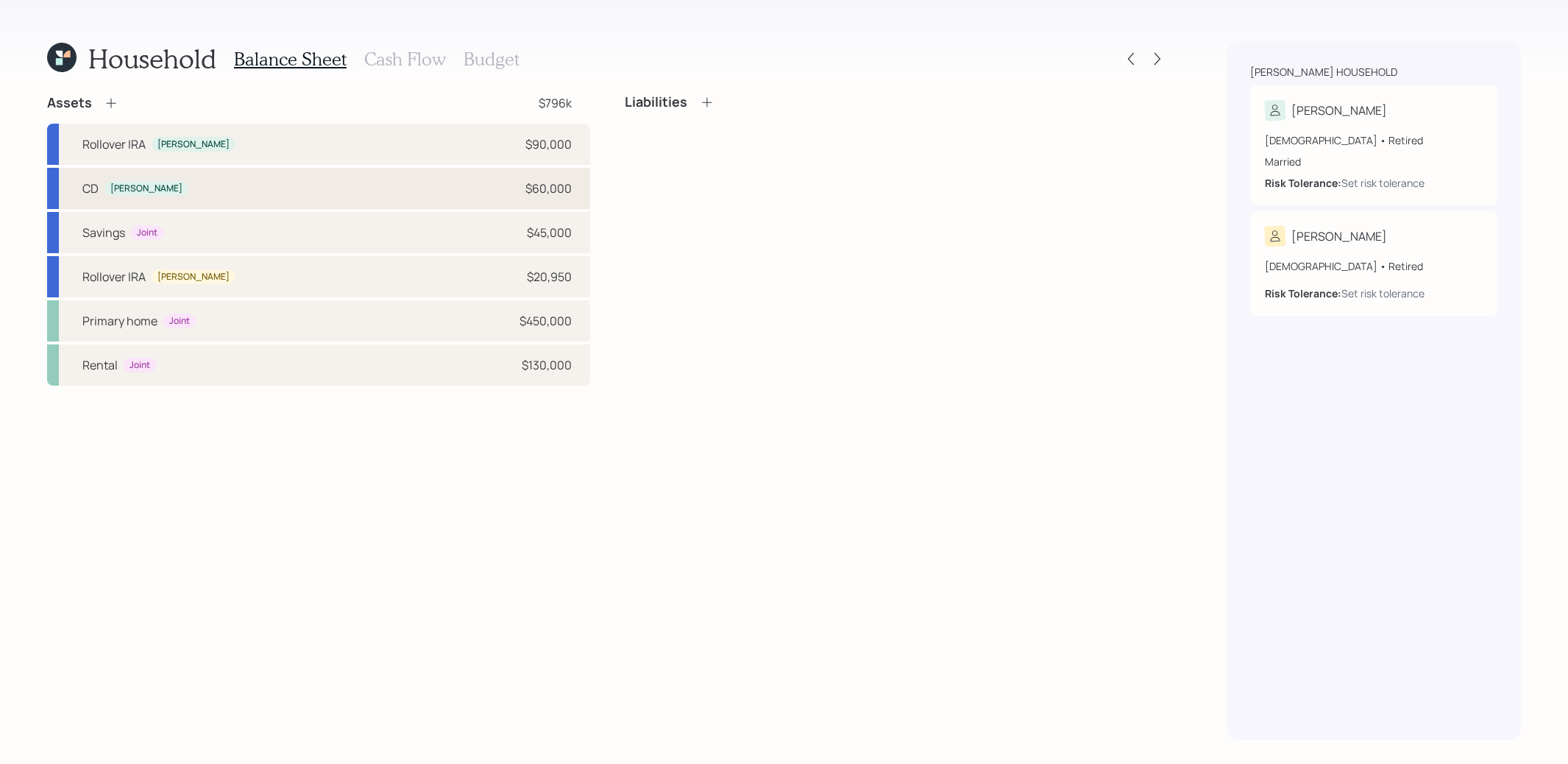
click at [369, 193] on div "CD [PERSON_NAME] $60,000" at bounding box center [319, 189] width 543 height 41
select select "taxable"
select select "conservative"
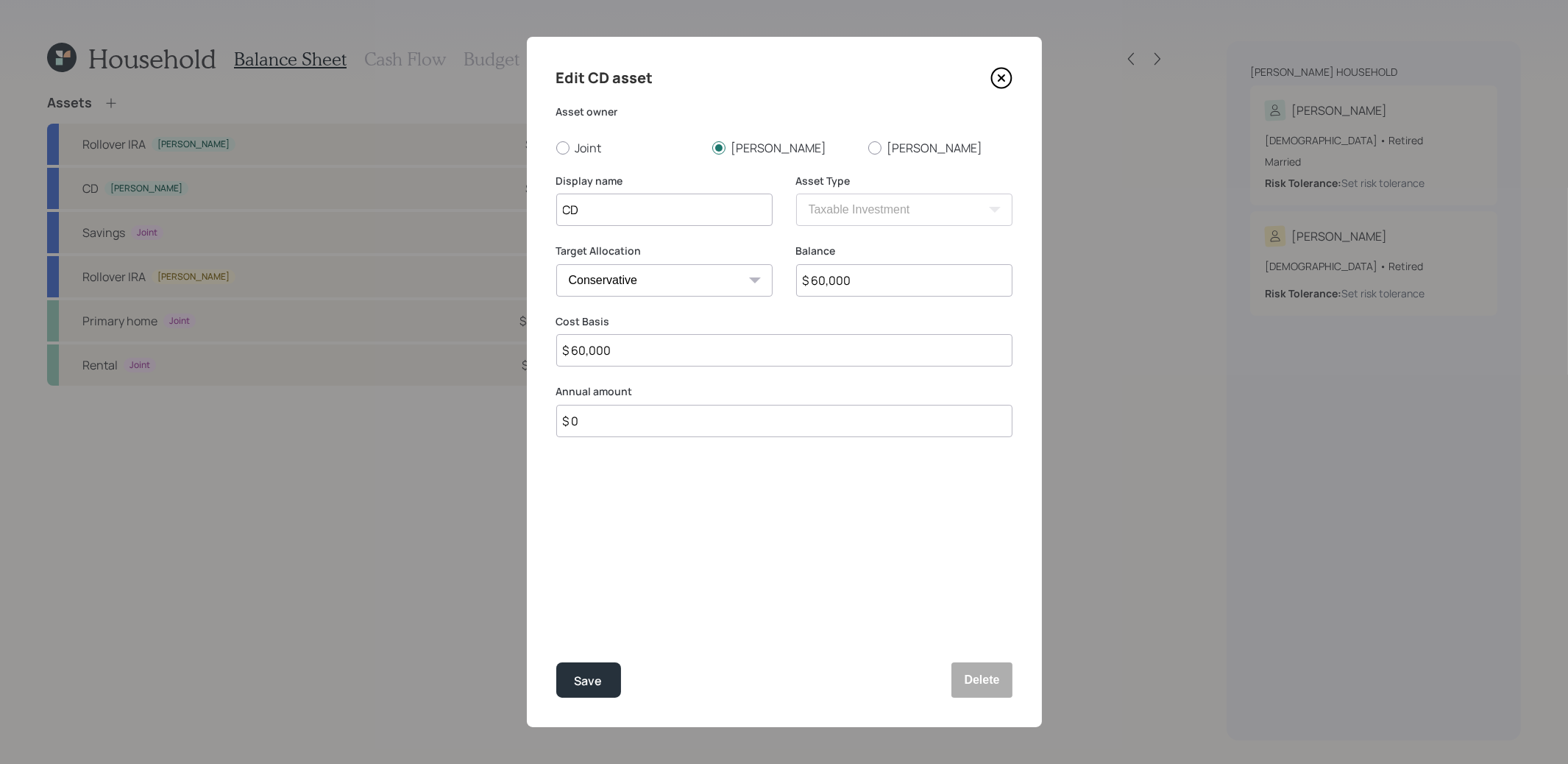
click at [1000, 83] on icon at bounding box center [1002, 78] width 22 height 22
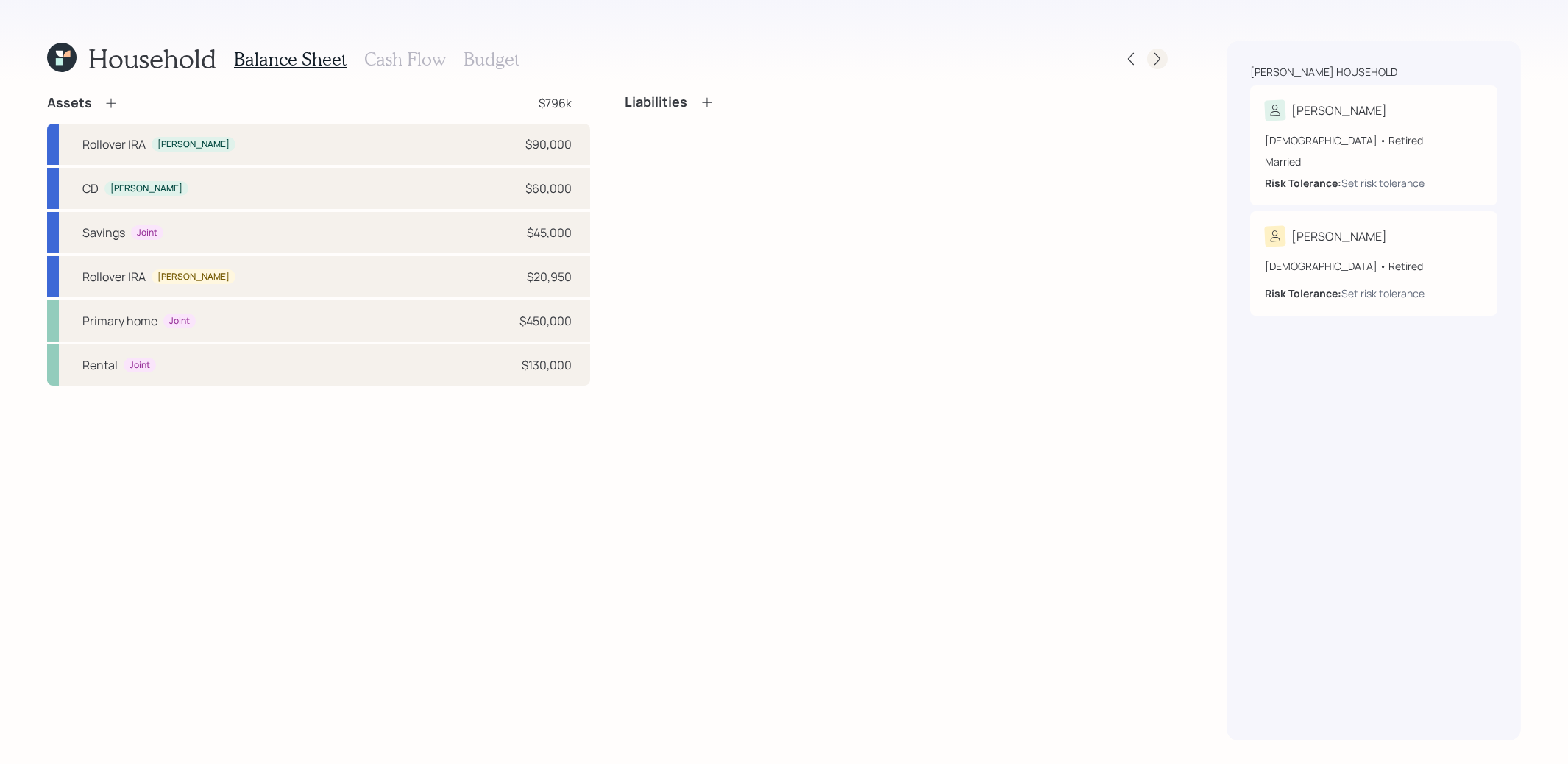
click at [1158, 56] on icon at bounding box center [1157, 59] width 6 height 13
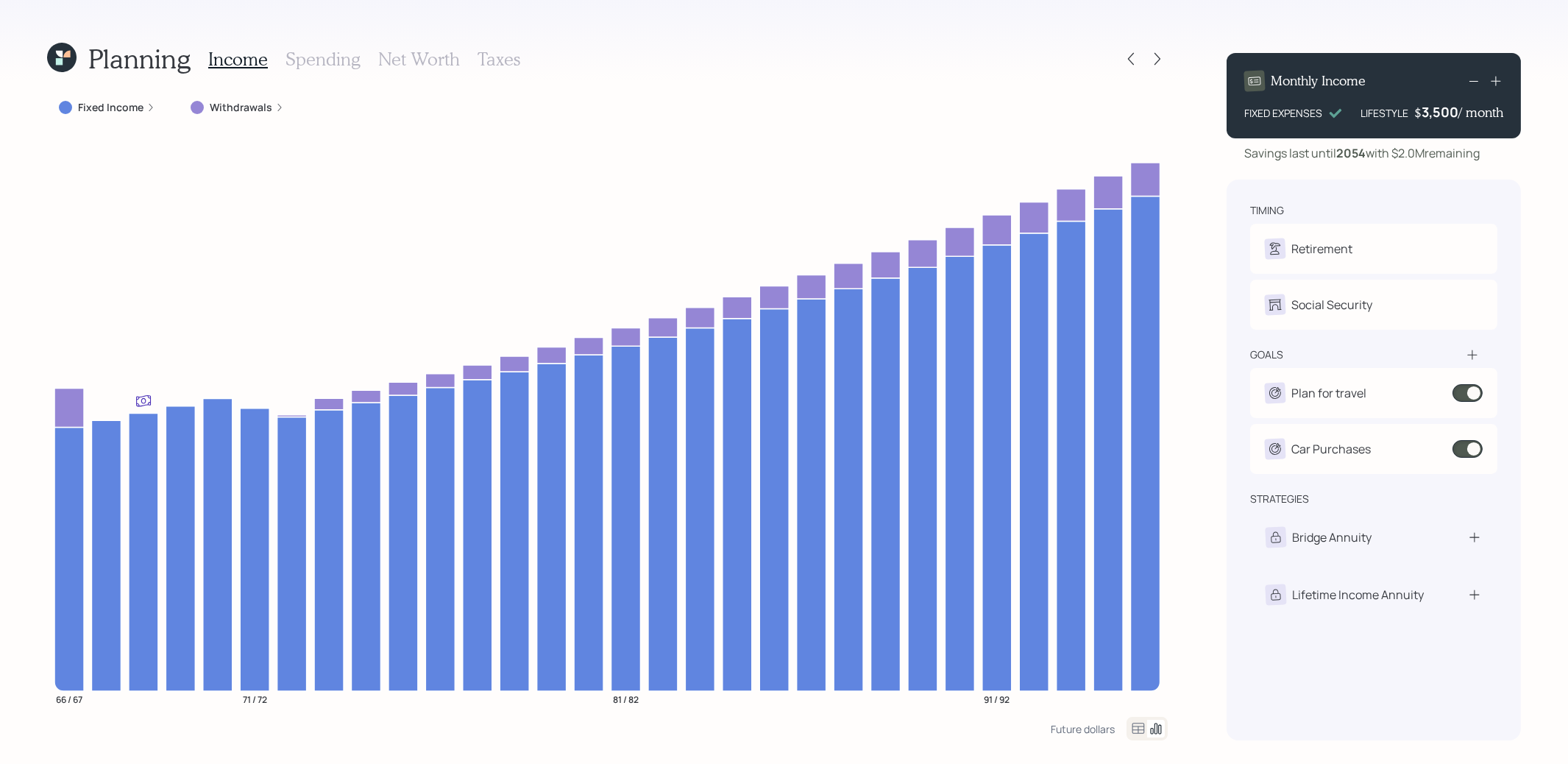
click at [1136, 728] on icon at bounding box center [1139, 728] width 18 height 18
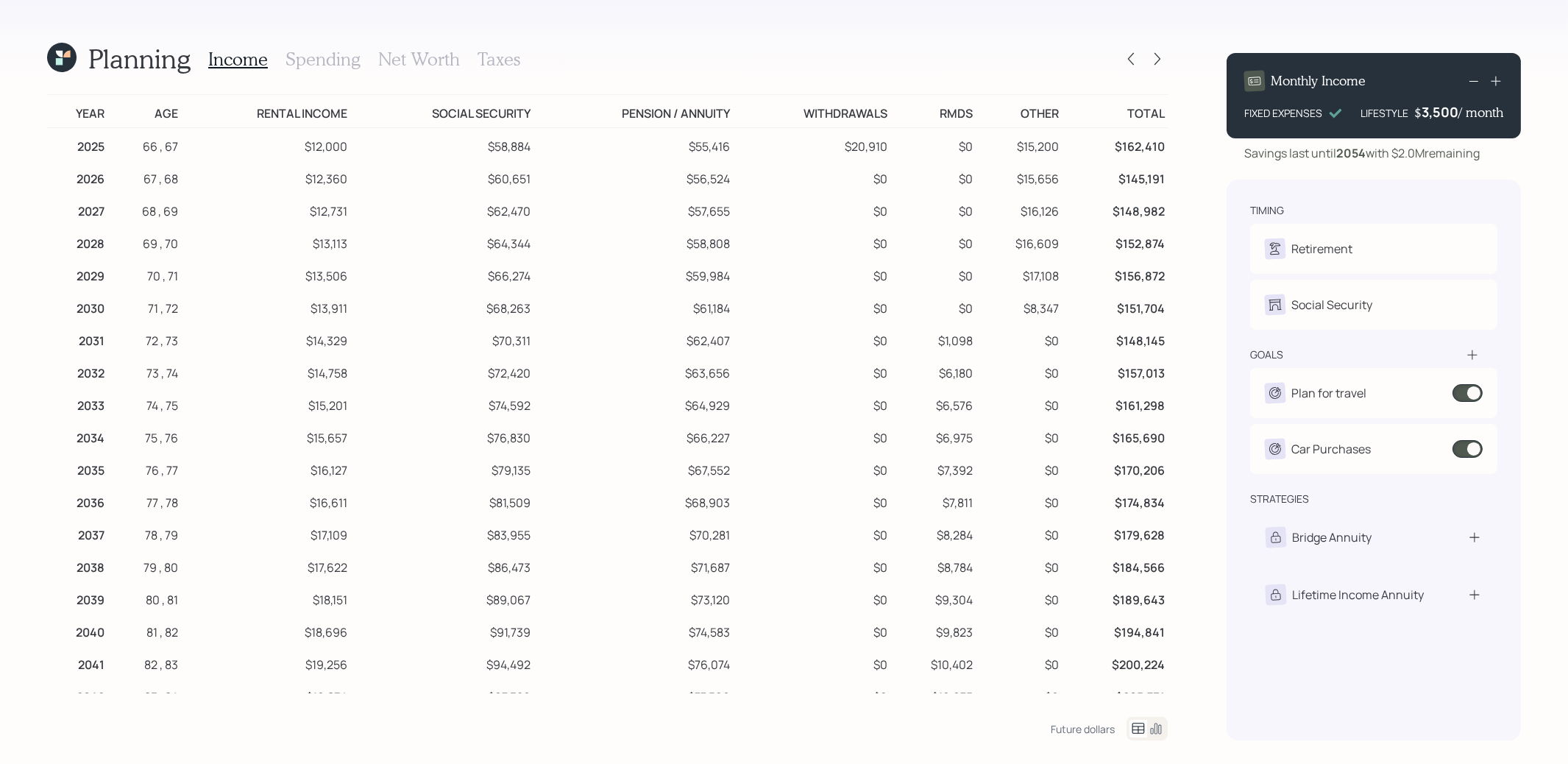
click at [322, 55] on h3 "Spending" at bounding box center [323, 59] width 75 height 22
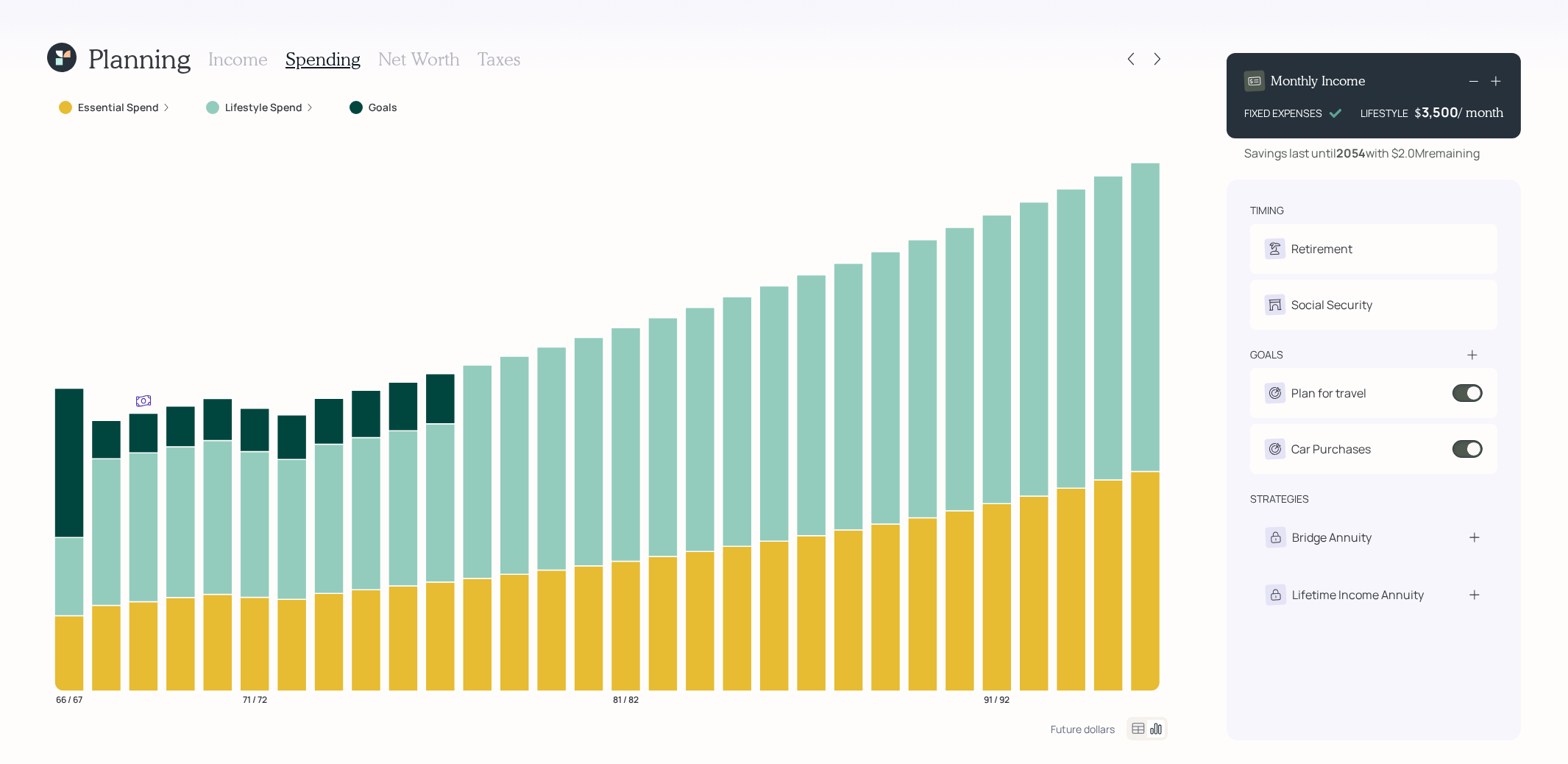
click at [1139, 730] on icon at bounding box center [1139, 728] width 18 height 18
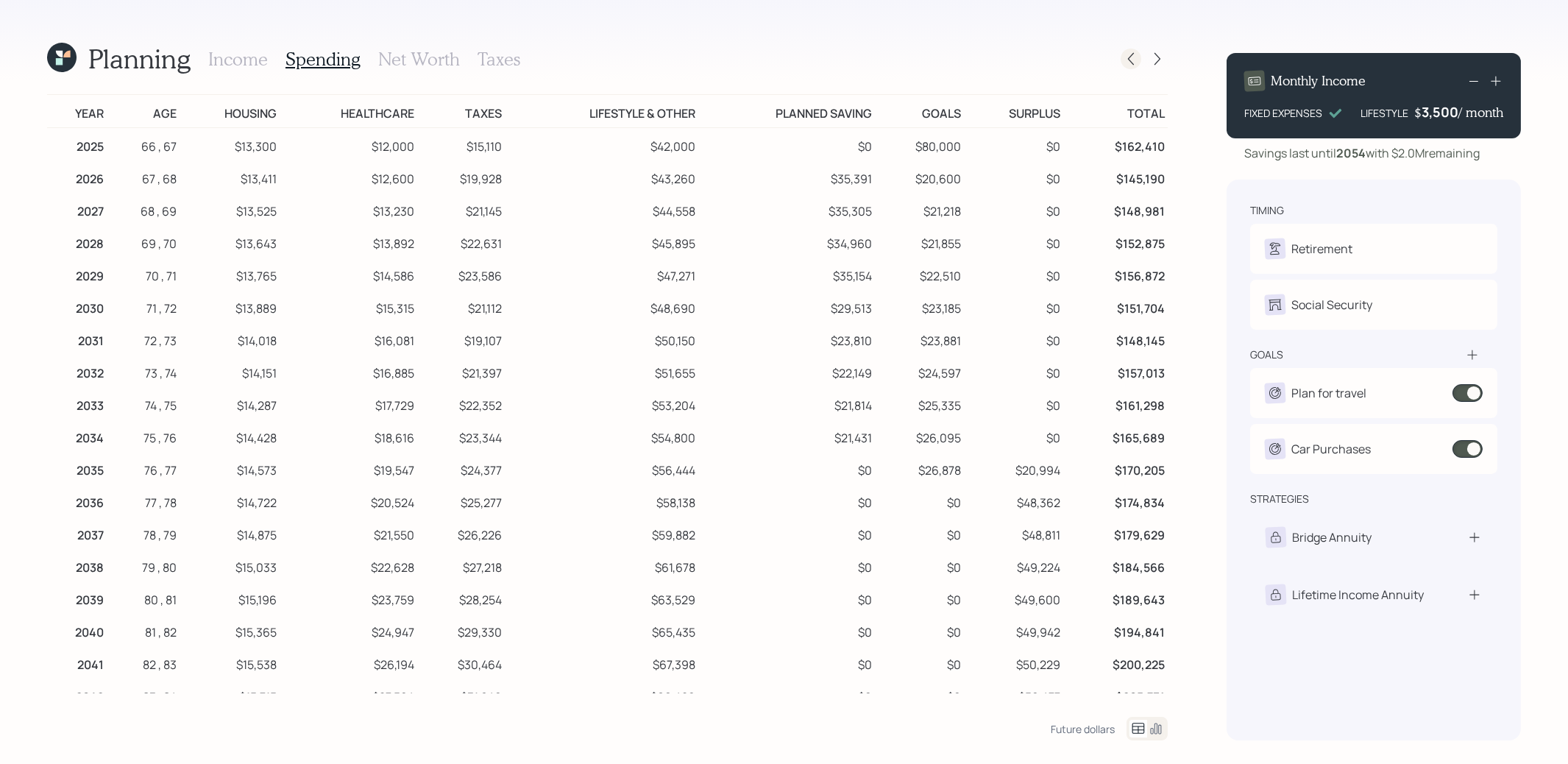
click at [1130, 62] on icon at bounding box center [1131, 58] width 15 height 15
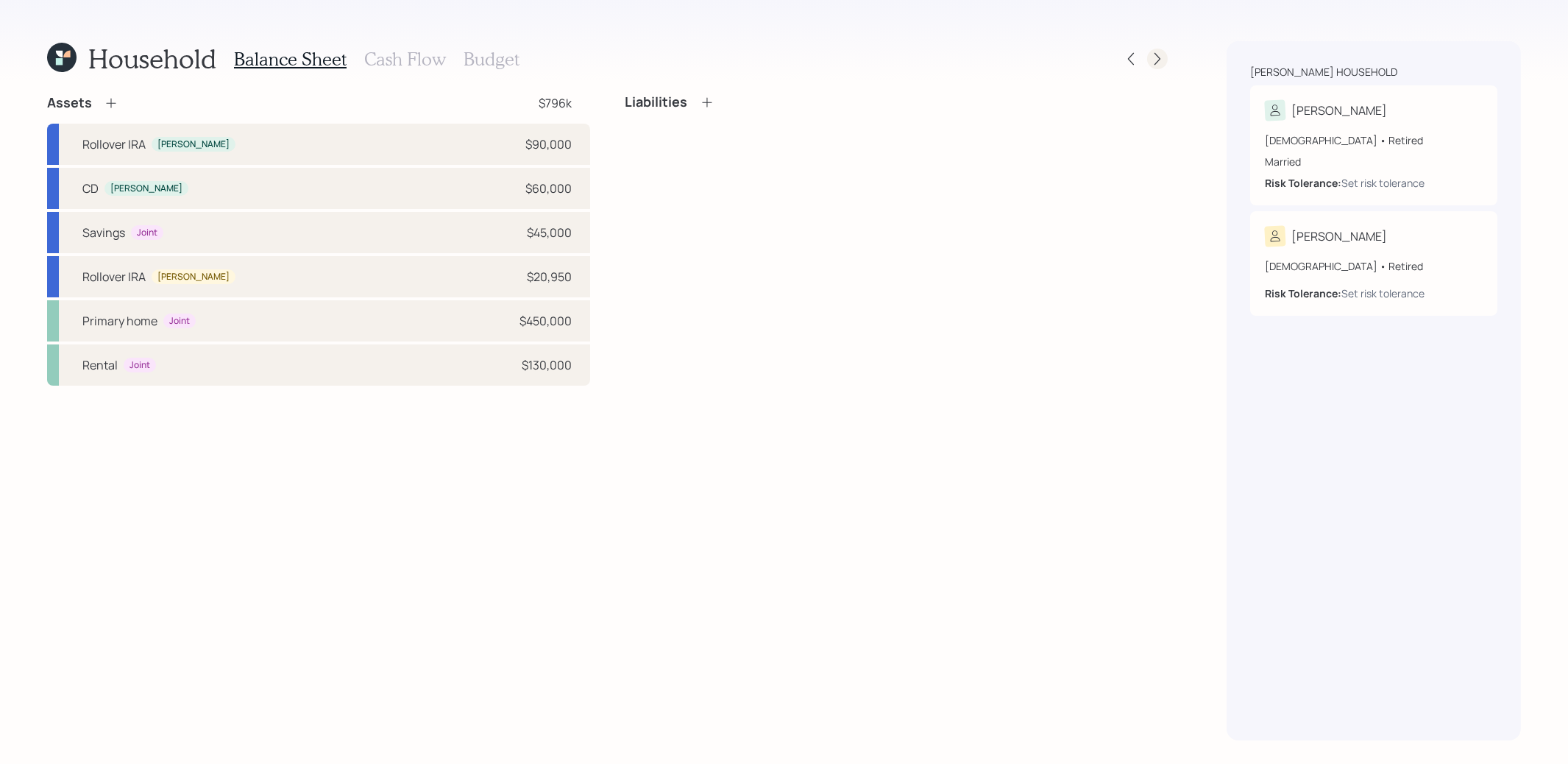
click at [1158, 62] on icon at bounding box center [1157, 58] width 15 height 15
